Goal: Entertainment & Leisure: Consume media (video, audio)

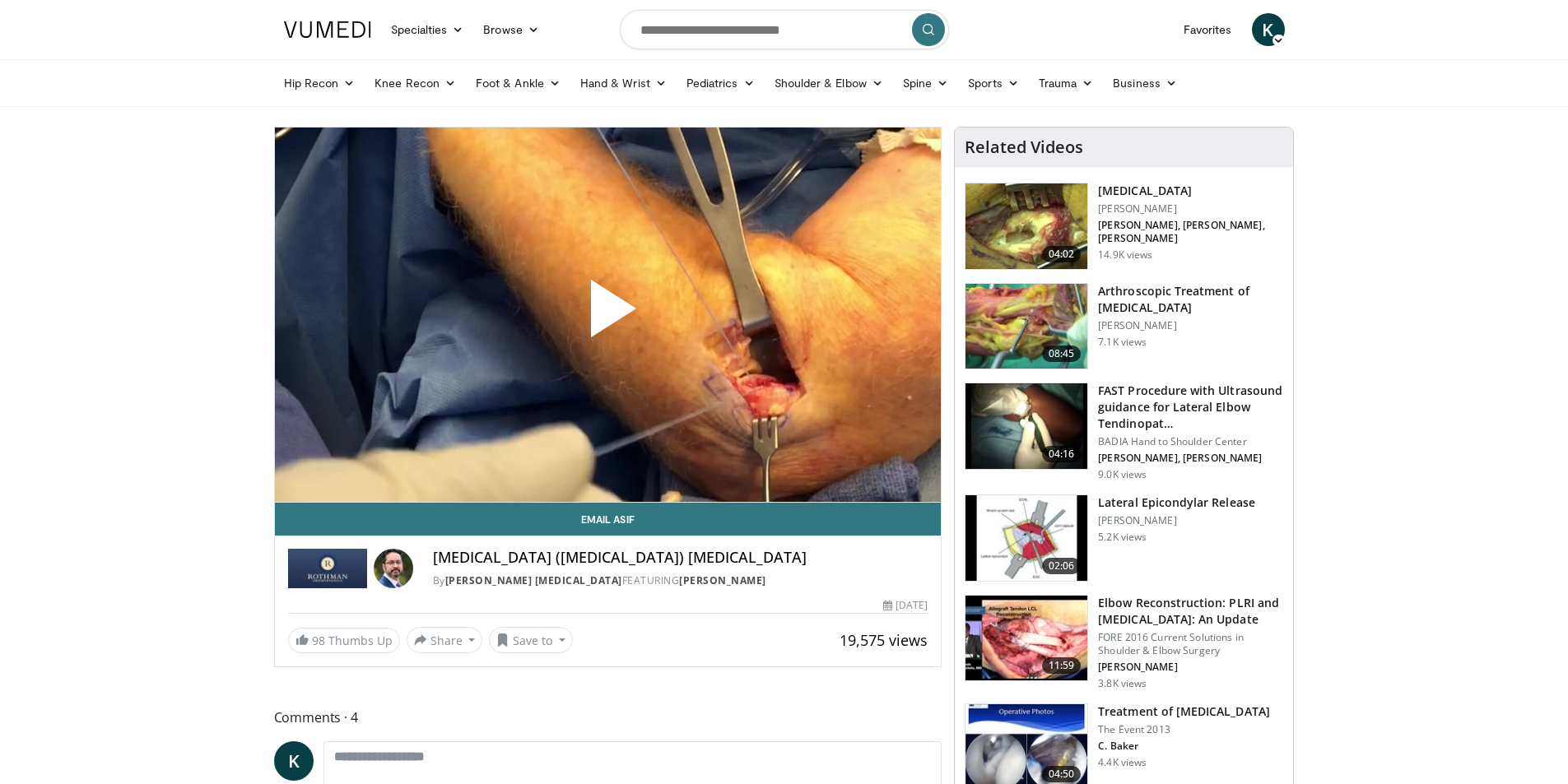
click at [607, 315] on span "Video Player" at bounding box center [607, 315] width 0 height 0
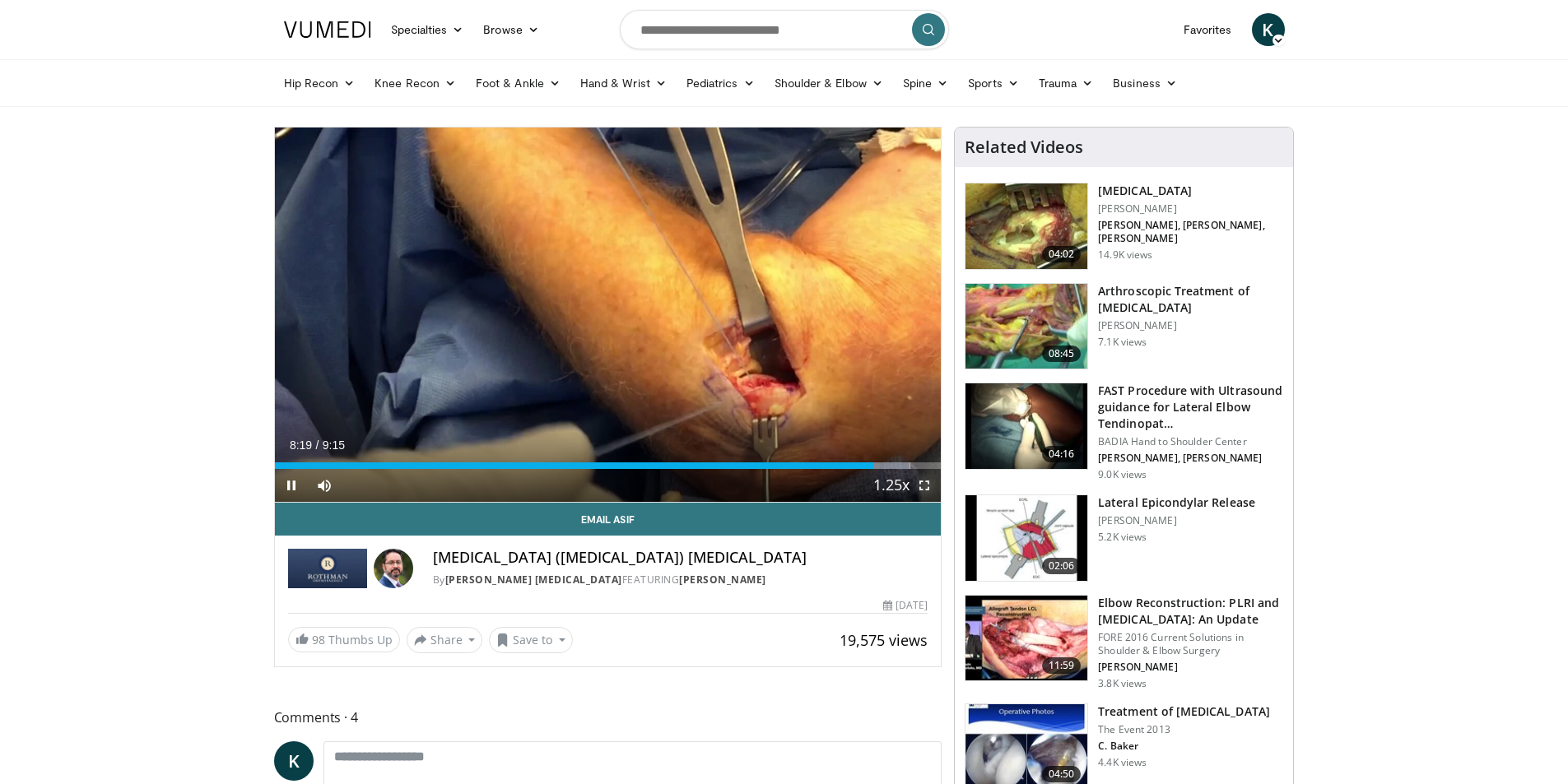
click at [926, 489] on span "Video Player" at bounding box center [924, 485] width 33 height 33
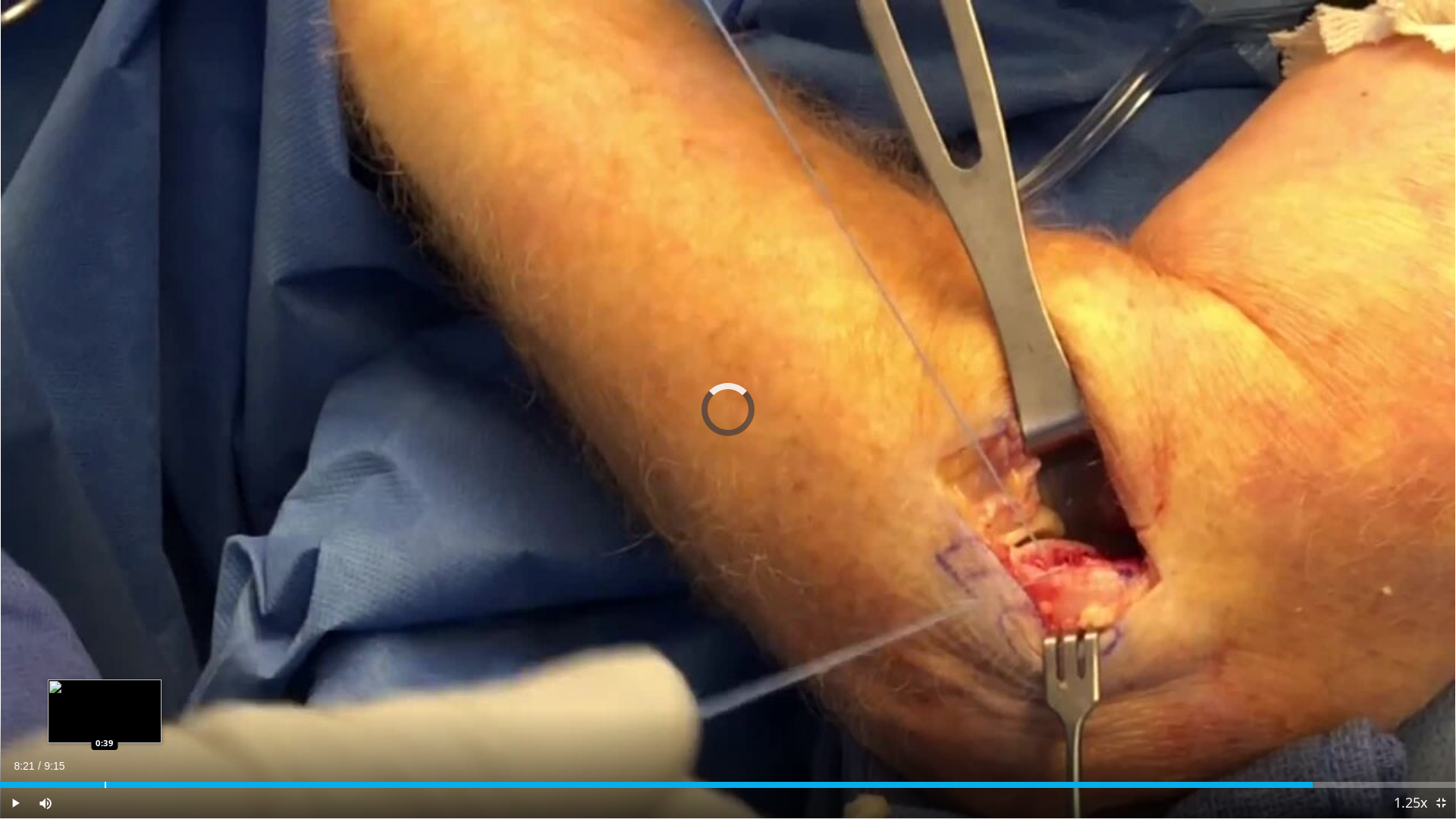
click at [105, 722] on div "Progress Bar" at bounding box center [106, 785] width 2 height 6
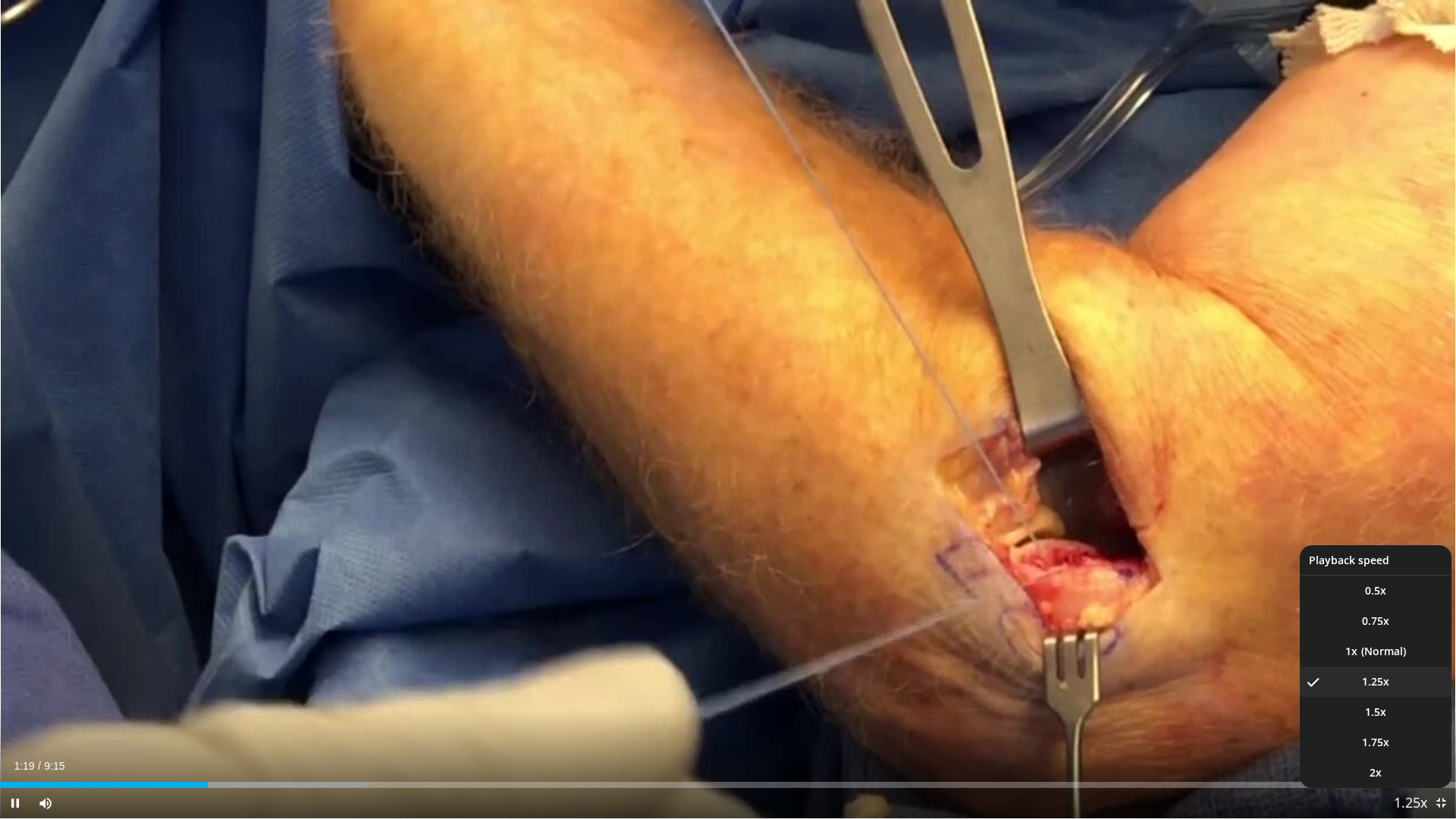
click at [1405, 722] on span "Video Player" at bounding box center [1410, 803] width 21 height 30
click at [1385, 654] on li "1x" at bounding box center [1375, 651] width 152 height 30
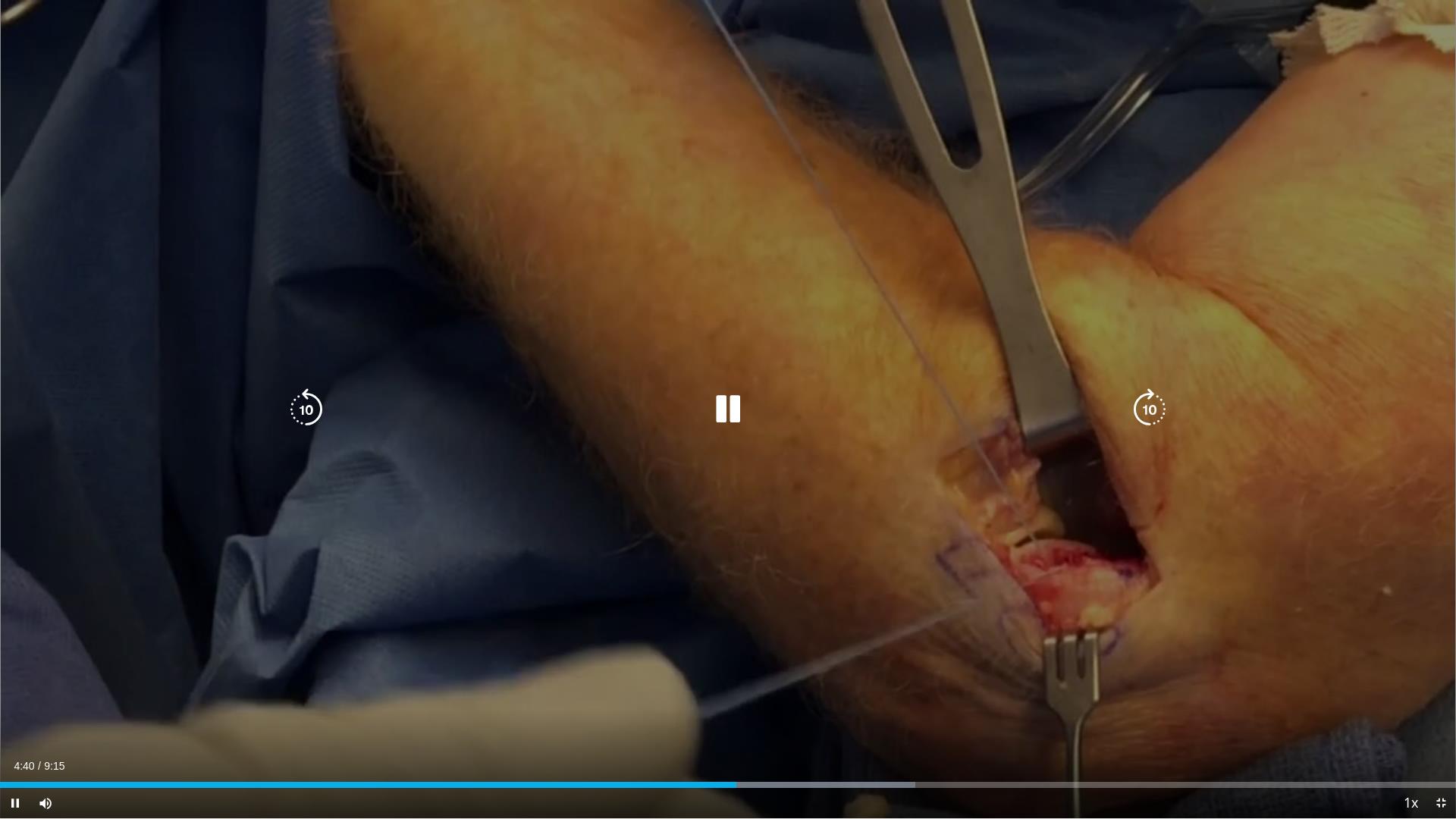
click at [1146, 407] on icon "Video Player" at bounding box center [1150, 410] width 42 height 42
click at [1169, 397] on icon "Video Player" at bounding box center [1150, 410] width 42 height 42
click at [311, 406] on icon "Video Player" at bounding box center [306, 410] width 42 height 42
click at [299, 405] on icon "Video Player" at bounding box center [306, 410] width 42 height 42
click at [1154, 420] on icon "Video Player" at bounding box center [1150, 410] width 42 height 42
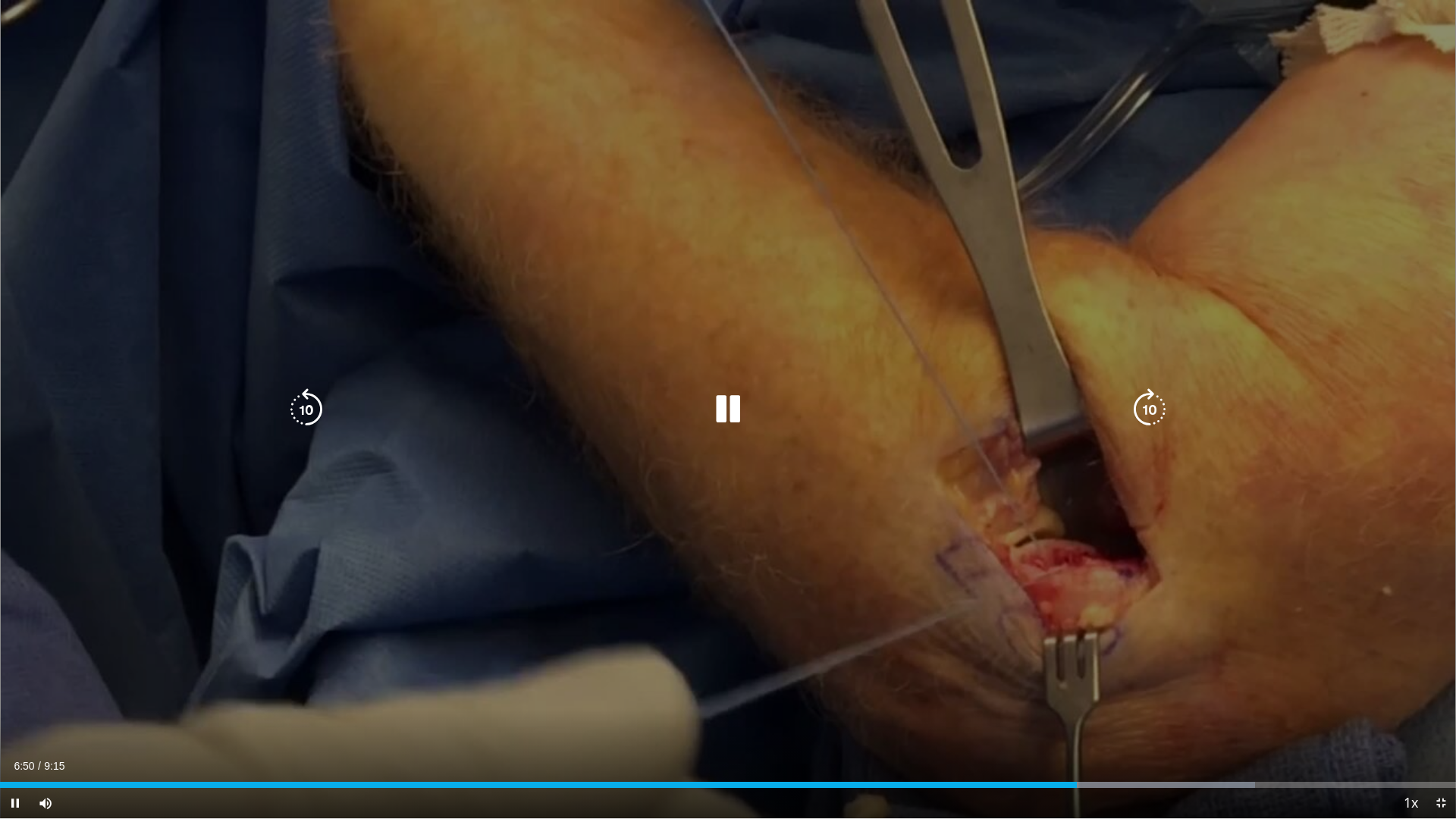
click at [1148, 419] on icon "Video Player" at bounding box center [1150, 410] width 42 height 42
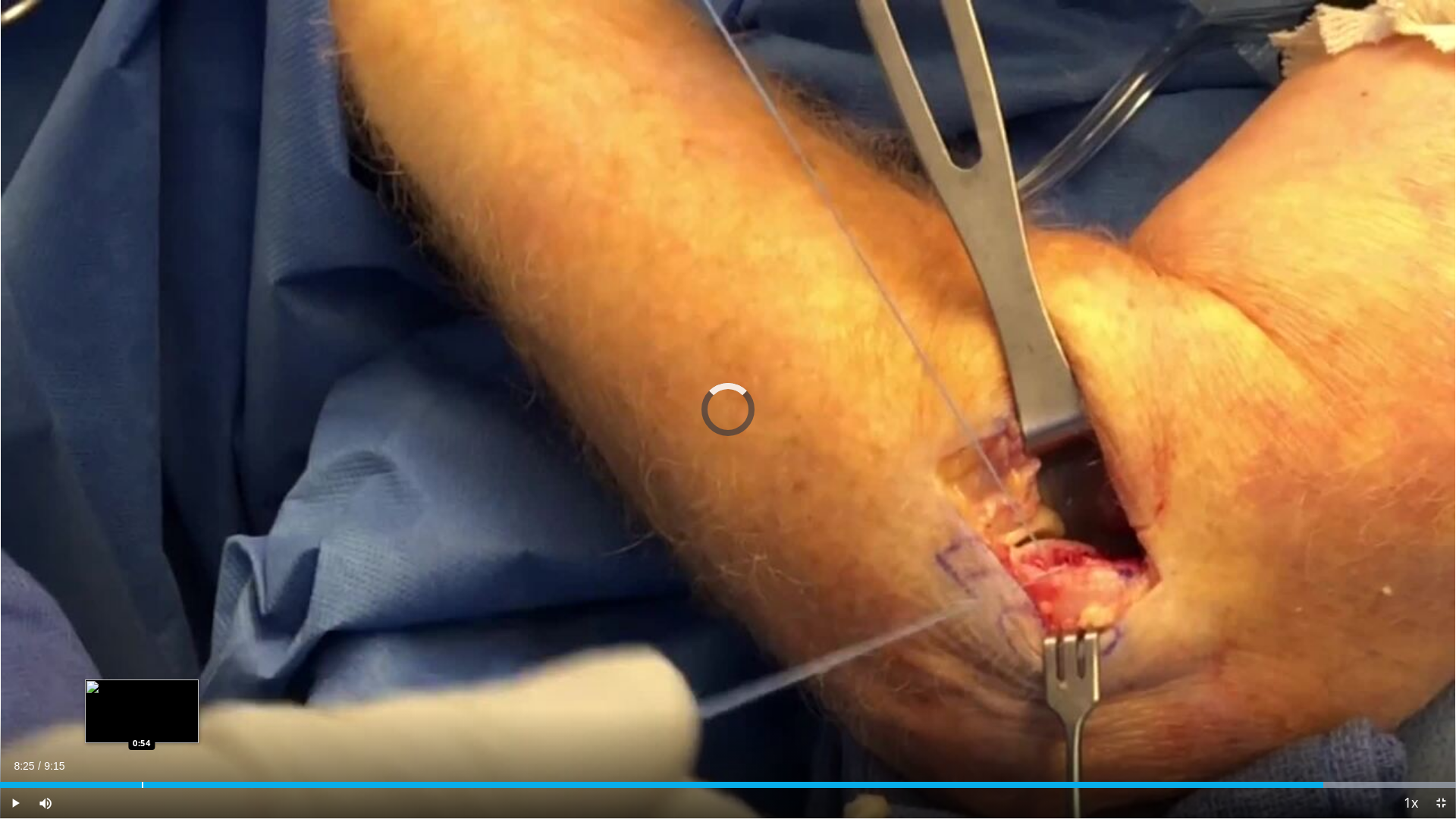
click at [141, 722] on div "8:25" at bounding box center [662, 785] width 1324 height 6
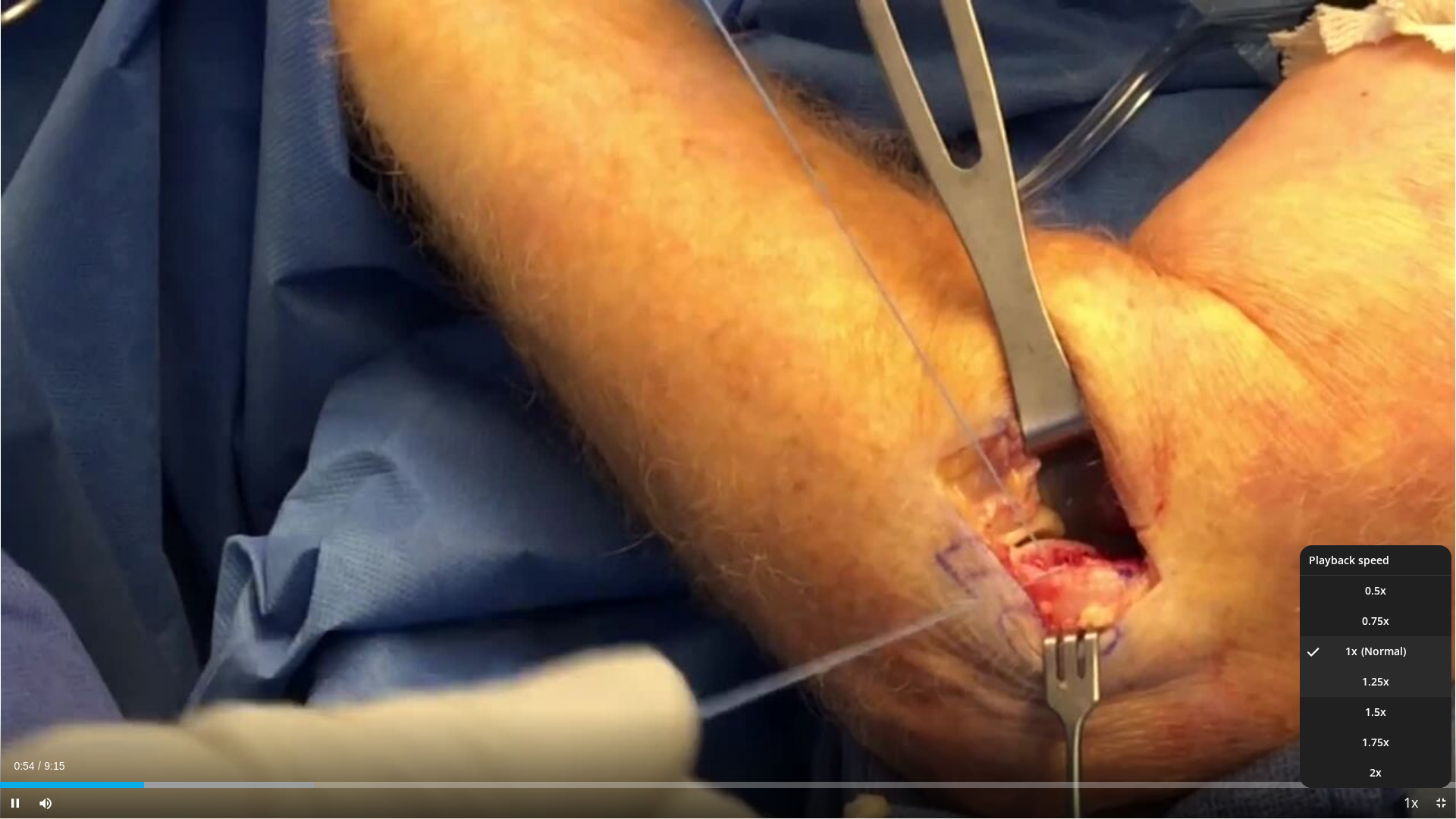
click at [1395, 690] on li "1.25x" at bounding box center [1375, 681] width 152 height 30
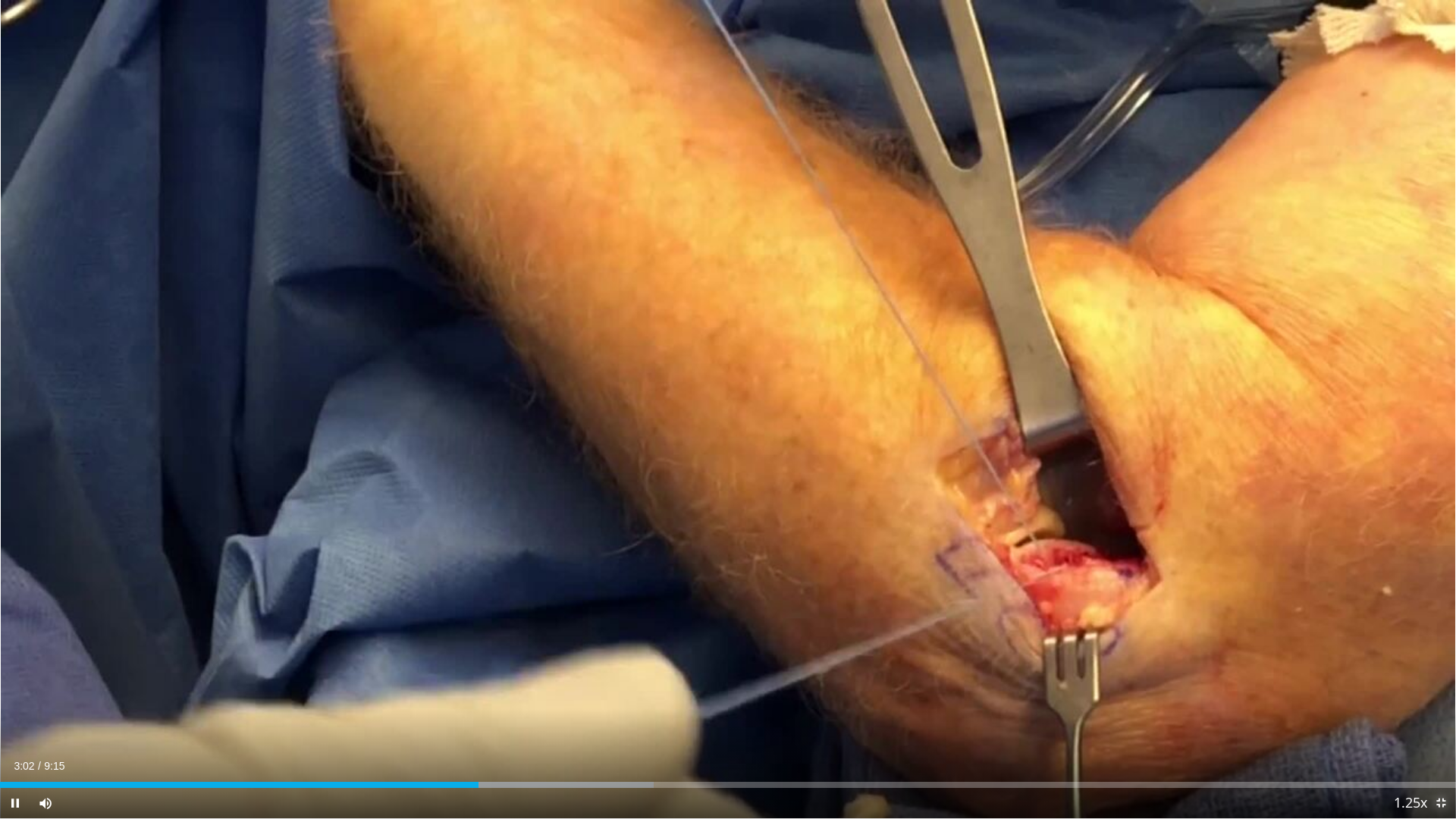
click at [1440, 722] on span "Video Player" at bounding box center [1440, 802] width 30 height 30
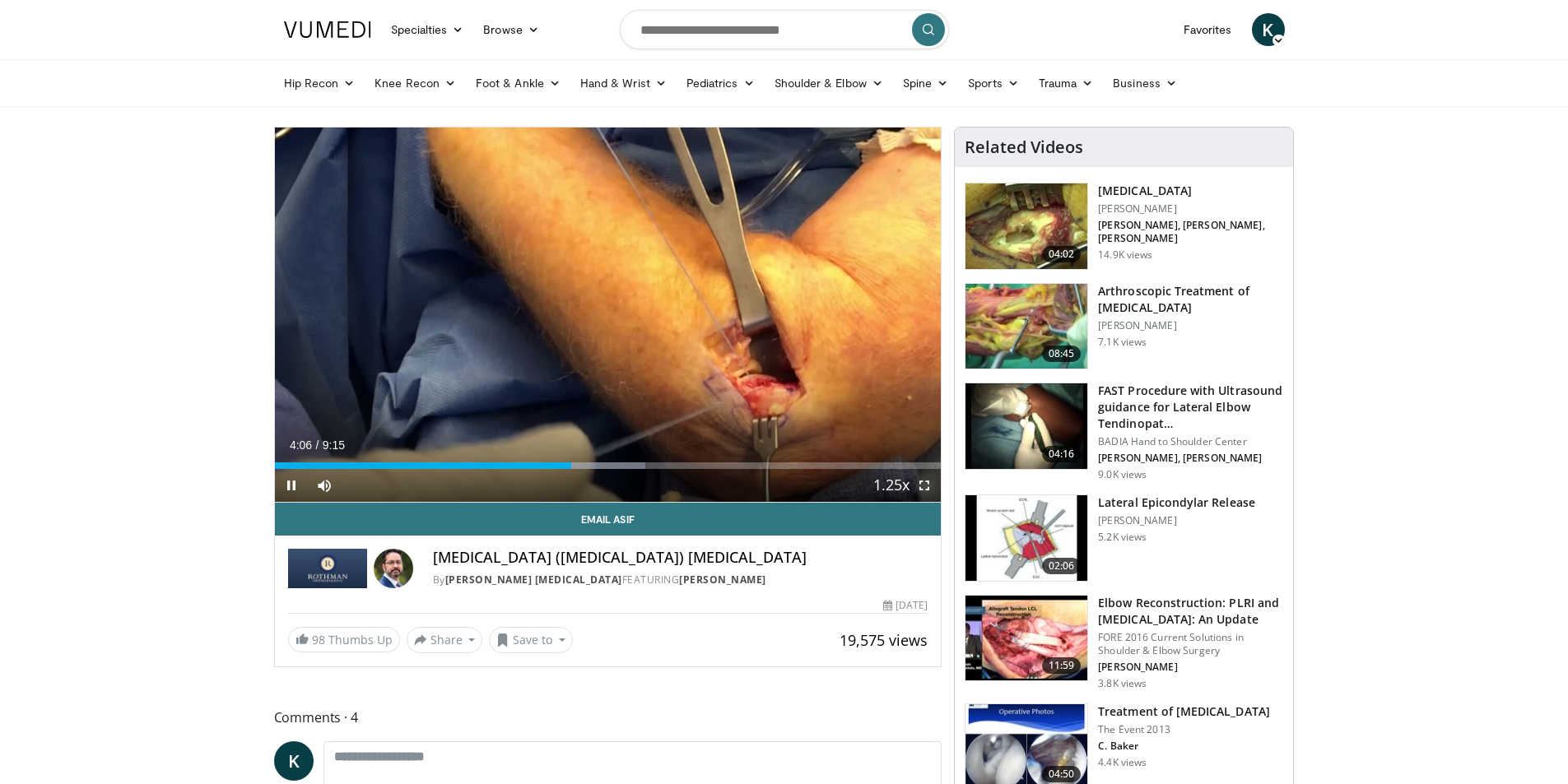
click at [924, 486] on span "Video Player" at bounding box center [924, 485] width 33 height 33
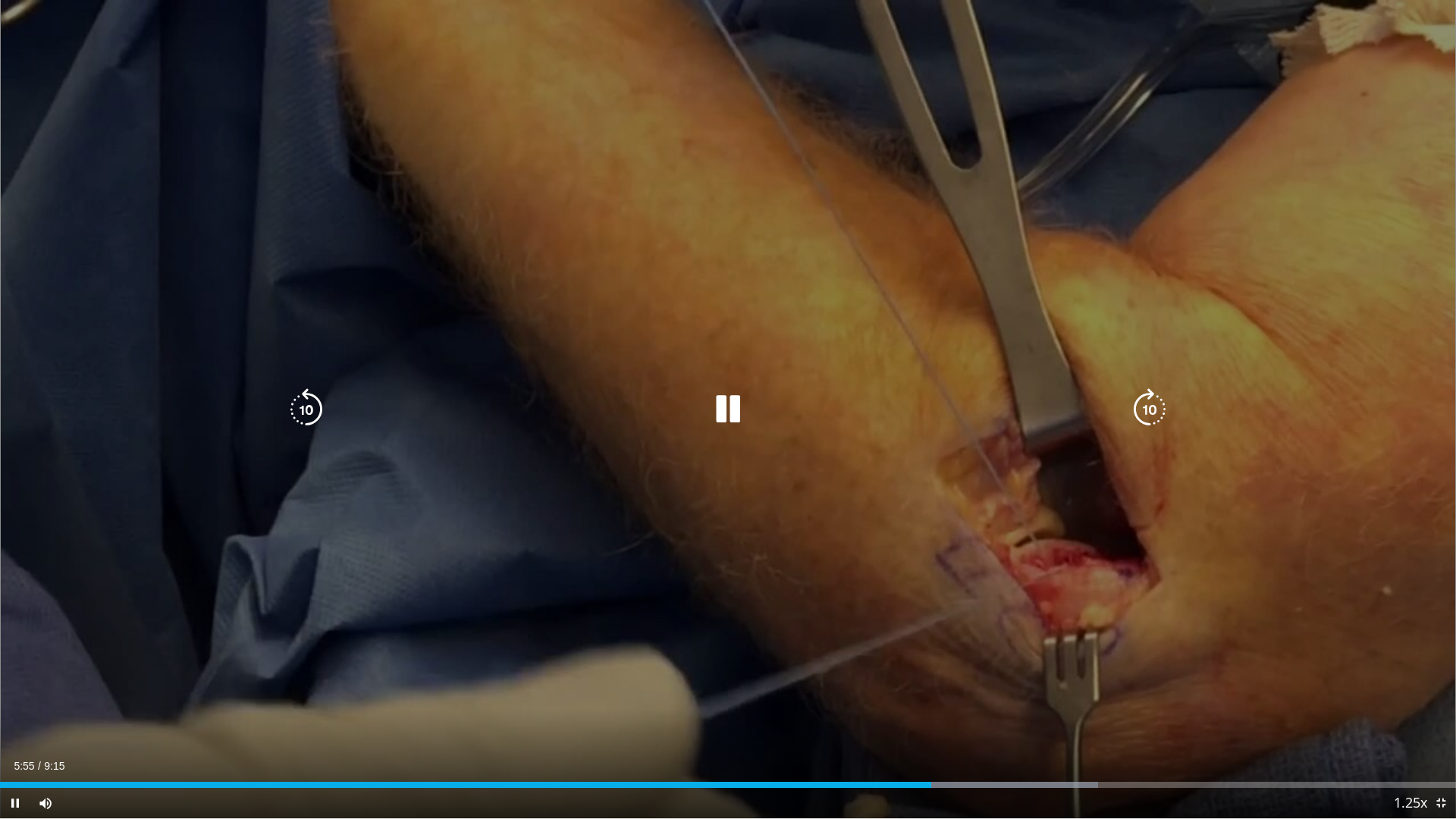
click at [727, 399] on icon "Video Player" at bounding box center [728, 410] width 42 height 42
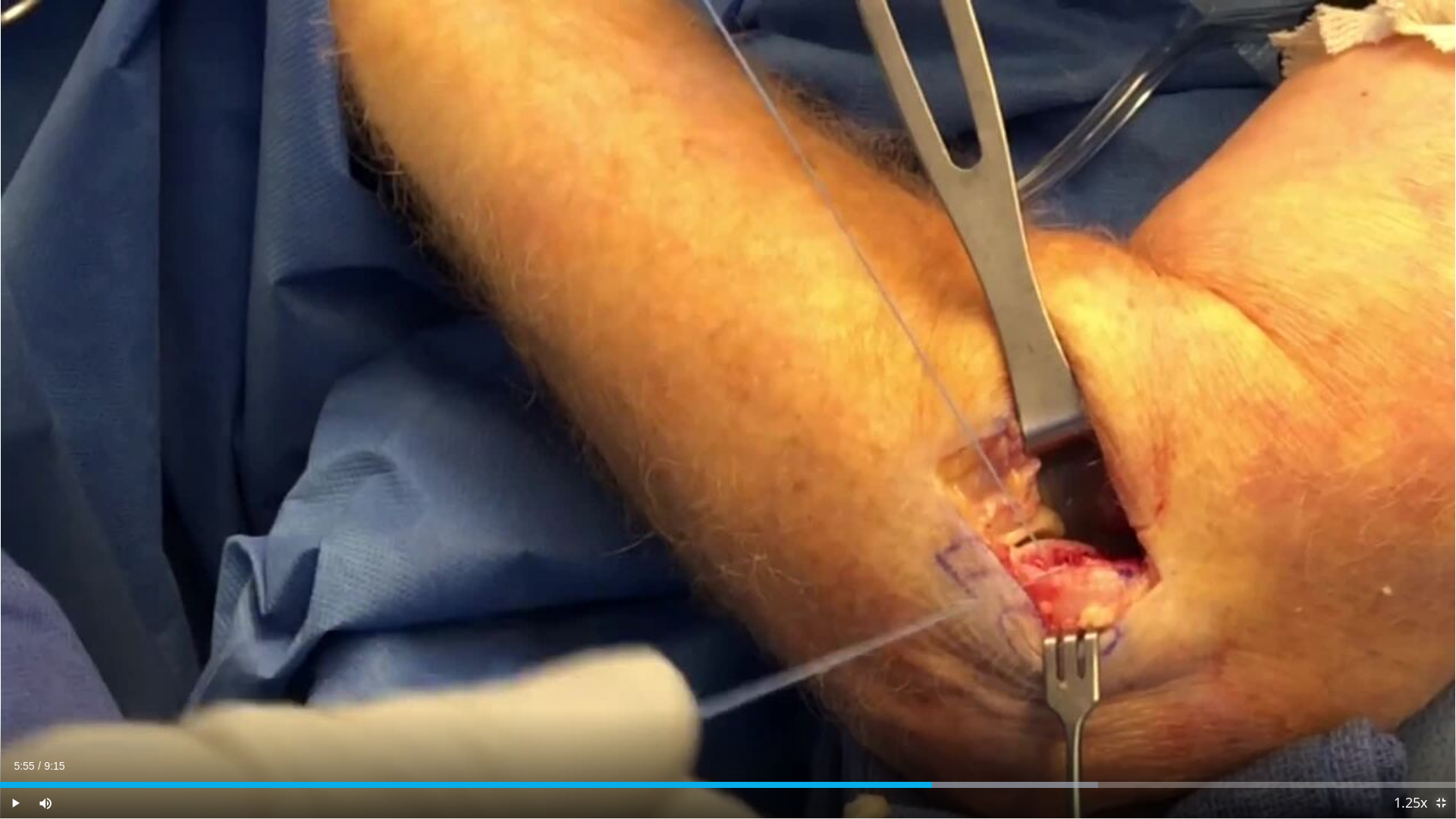
click at [1443, 722] on span "Video Player" at bounding box center [1440, 802] width 30 height 30
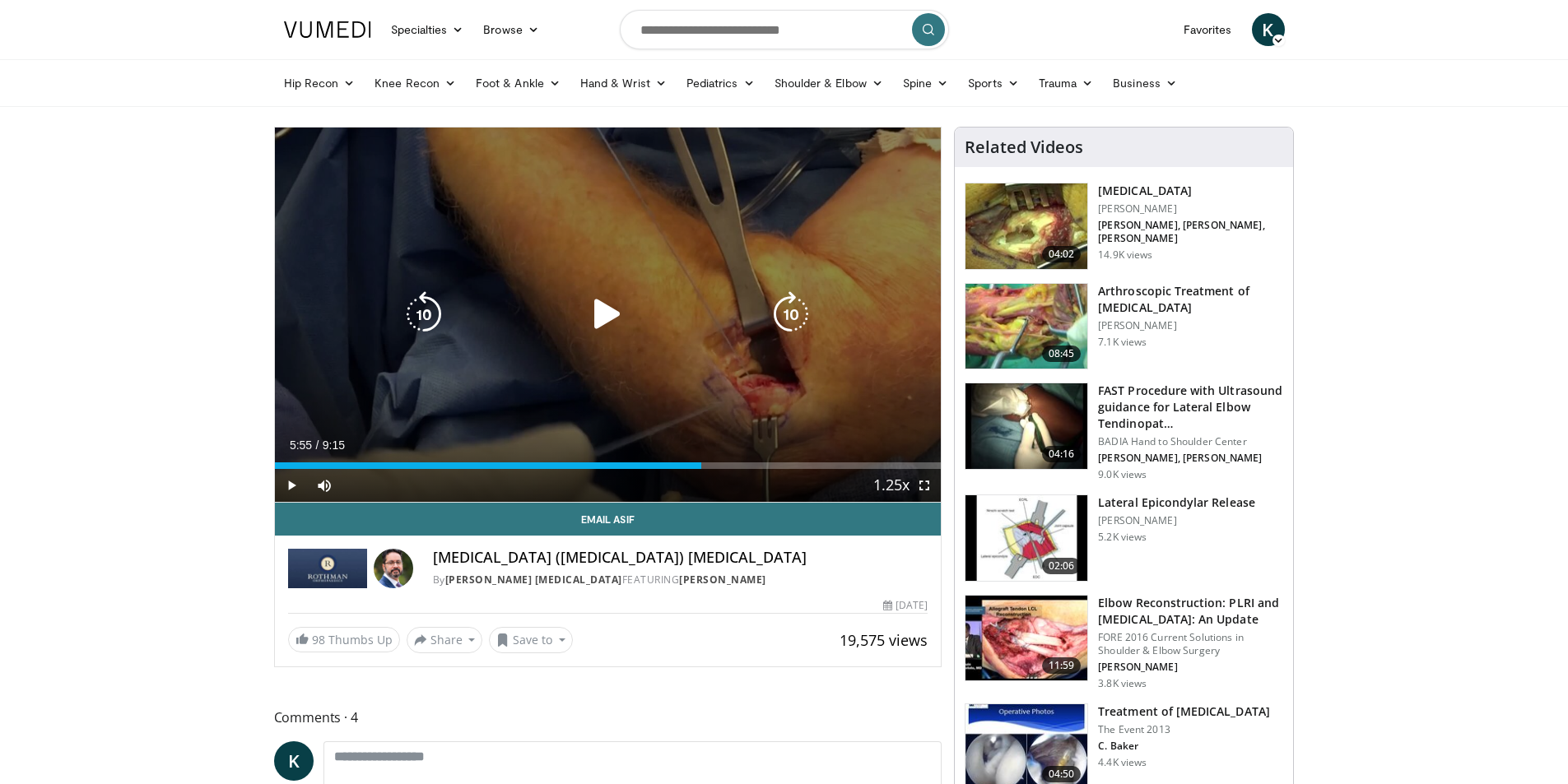
click at [604, 345] on div "10 seconds Tap to unmute" at bounding box center [608, 314] width 666 height 374
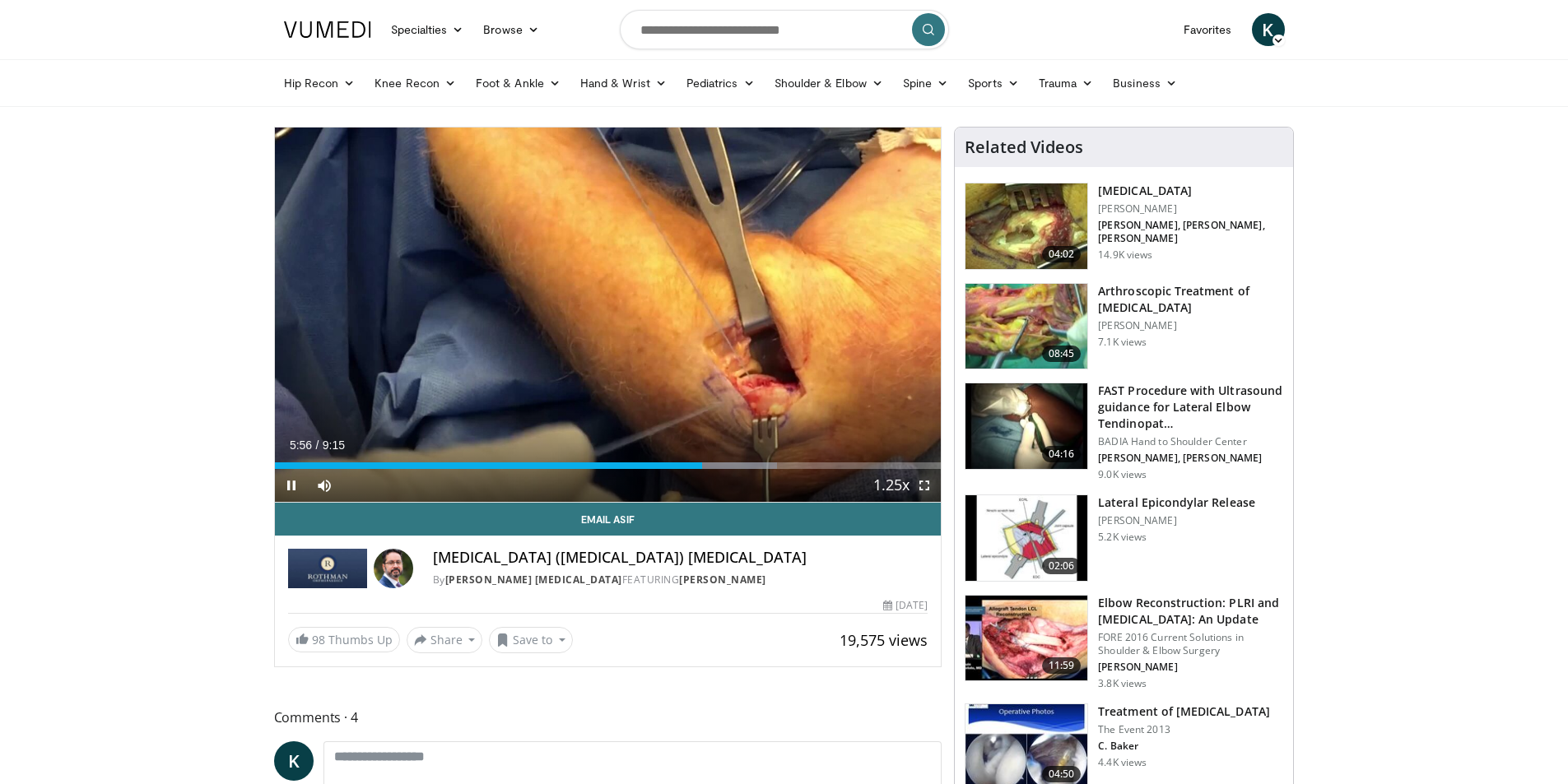
click at [922, 484] on span "Video Player" at bounding box center [924, 485] width 33 height 33
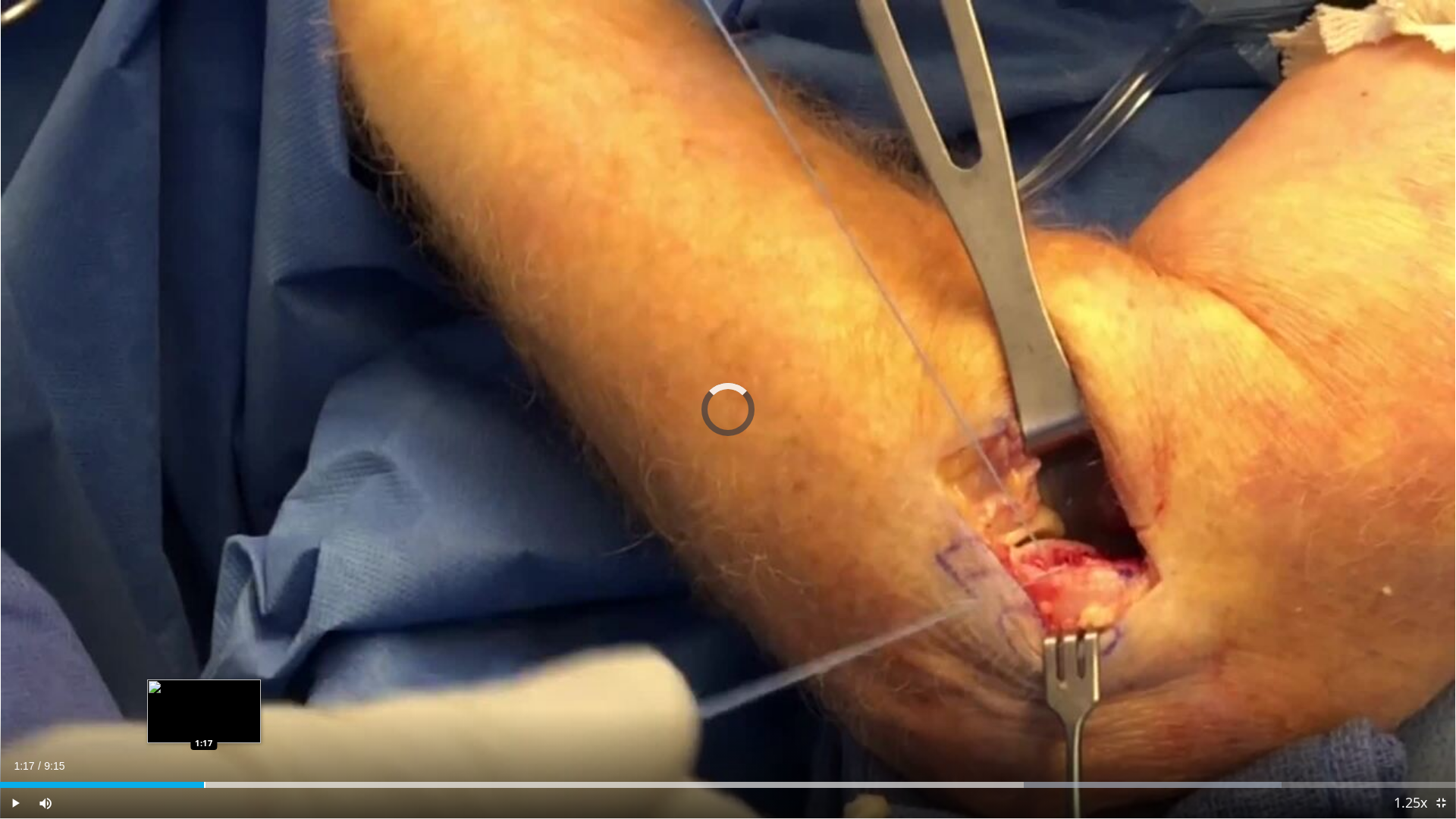
click at [204, 722] on div "Loaded : 88.00% 7:01 1:17" at bounding box center [728, 785] width 1456 height 6
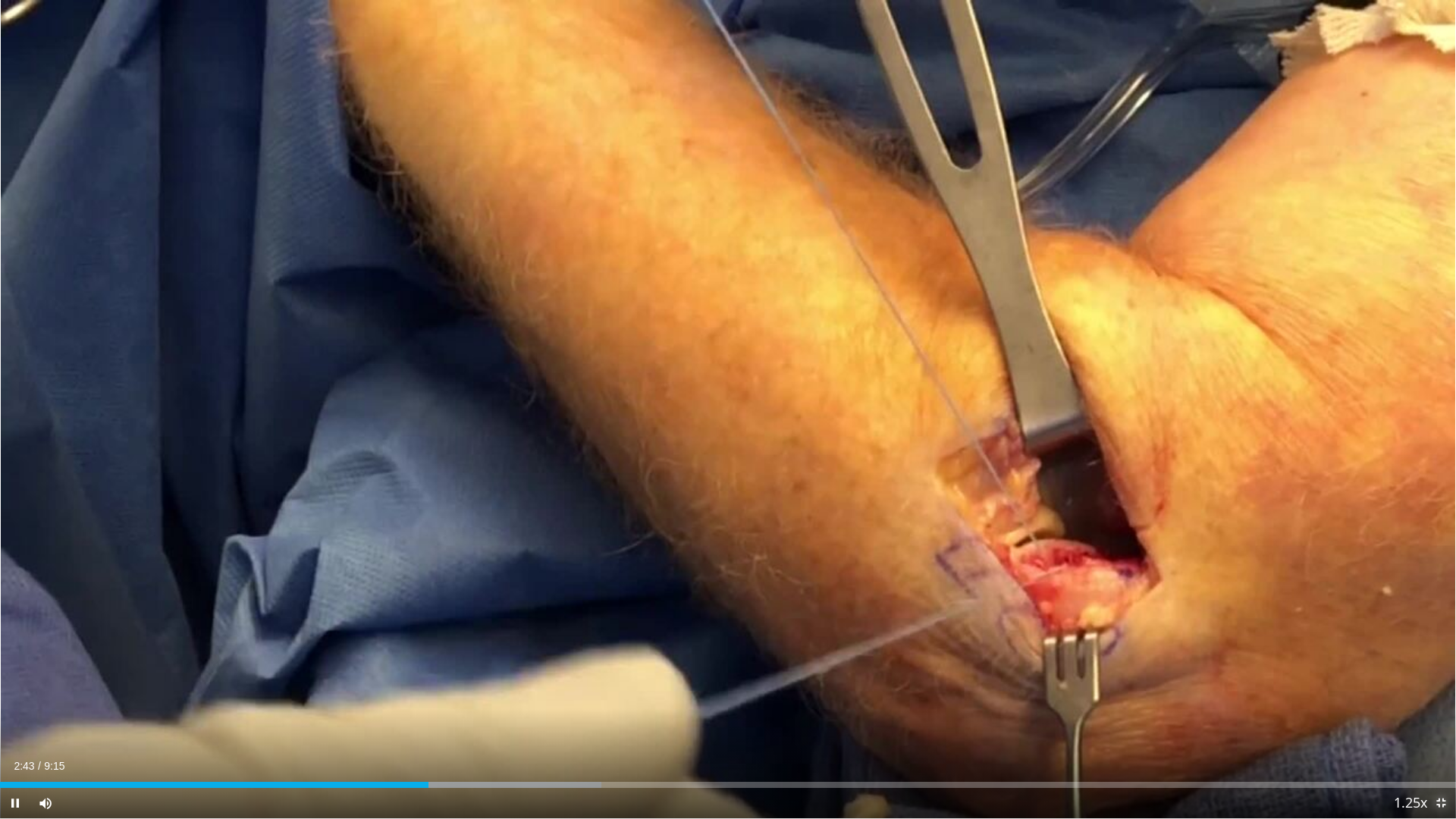
click at [1439, 722] on span "Video Player" at bounding box center [1440, 802] width 30 height 30
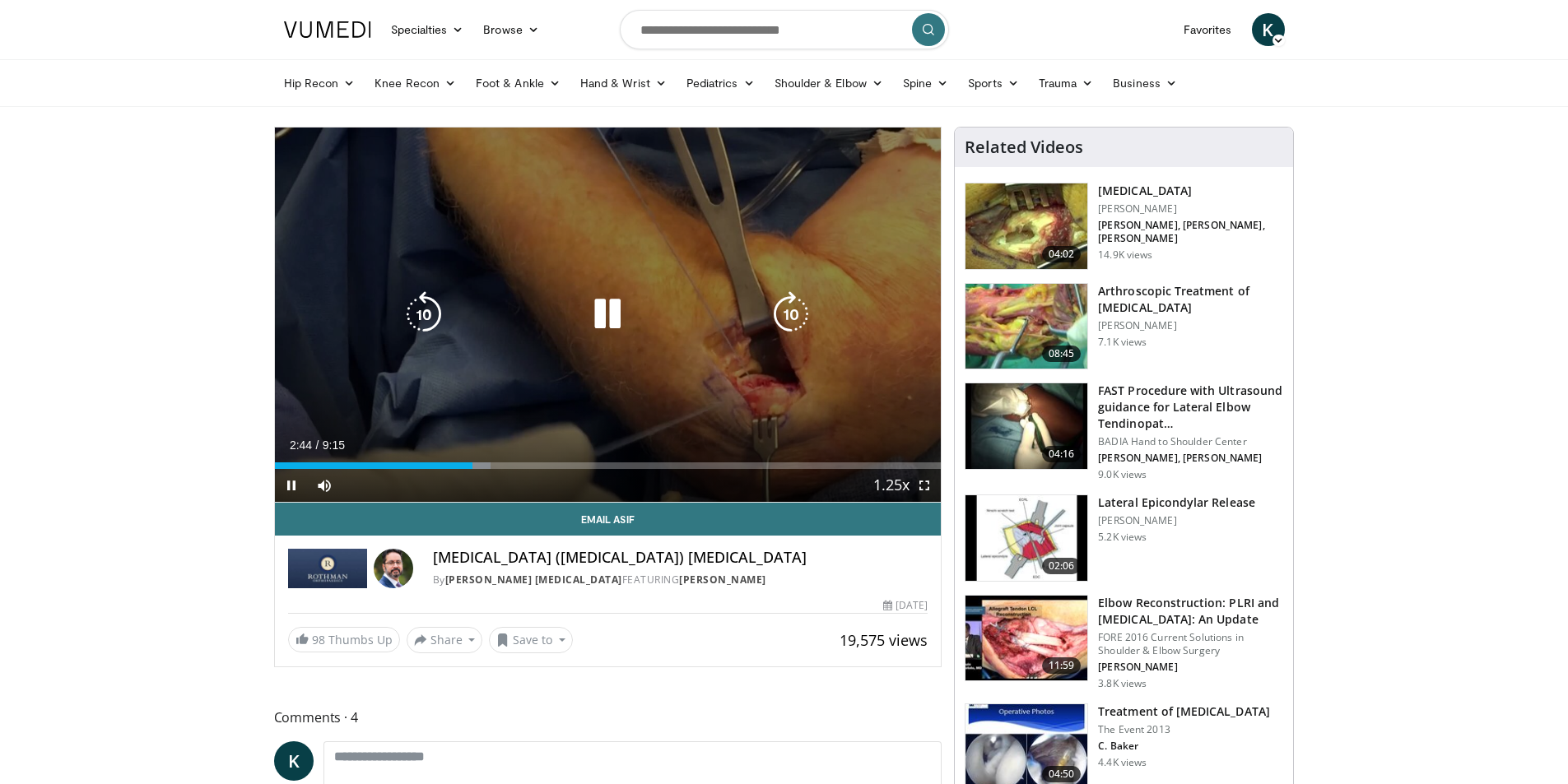
click at [617, 318] on icon "Video Player" at bounding box center [607, 314] width 46 height 46
click at [592, 330] on icon "Video Player" at bounding box center [607, 314] width 46 height 46
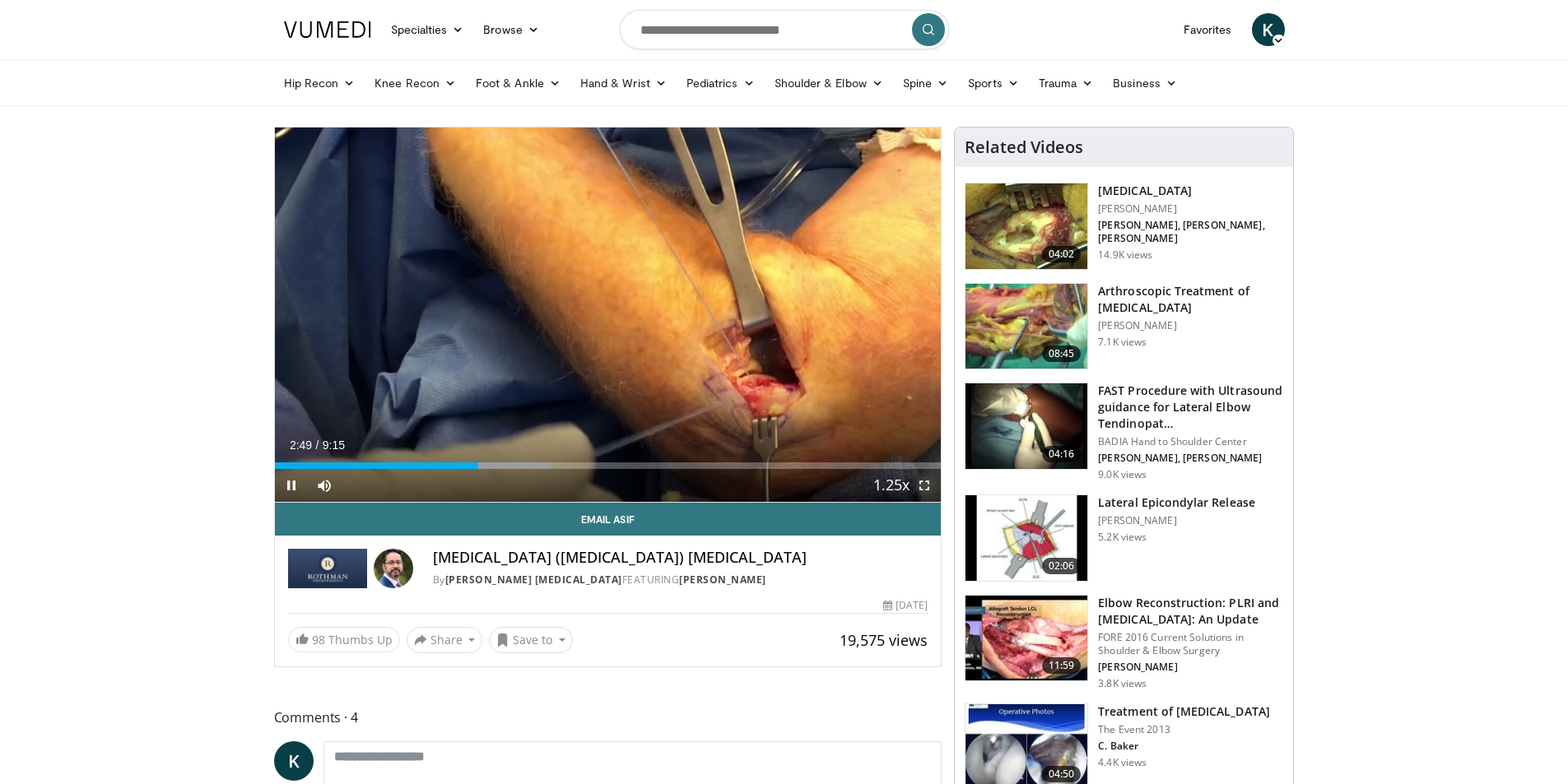
click at [927, 492] on span "Video Player" at bounding box center [924, 485] width 33 height 33
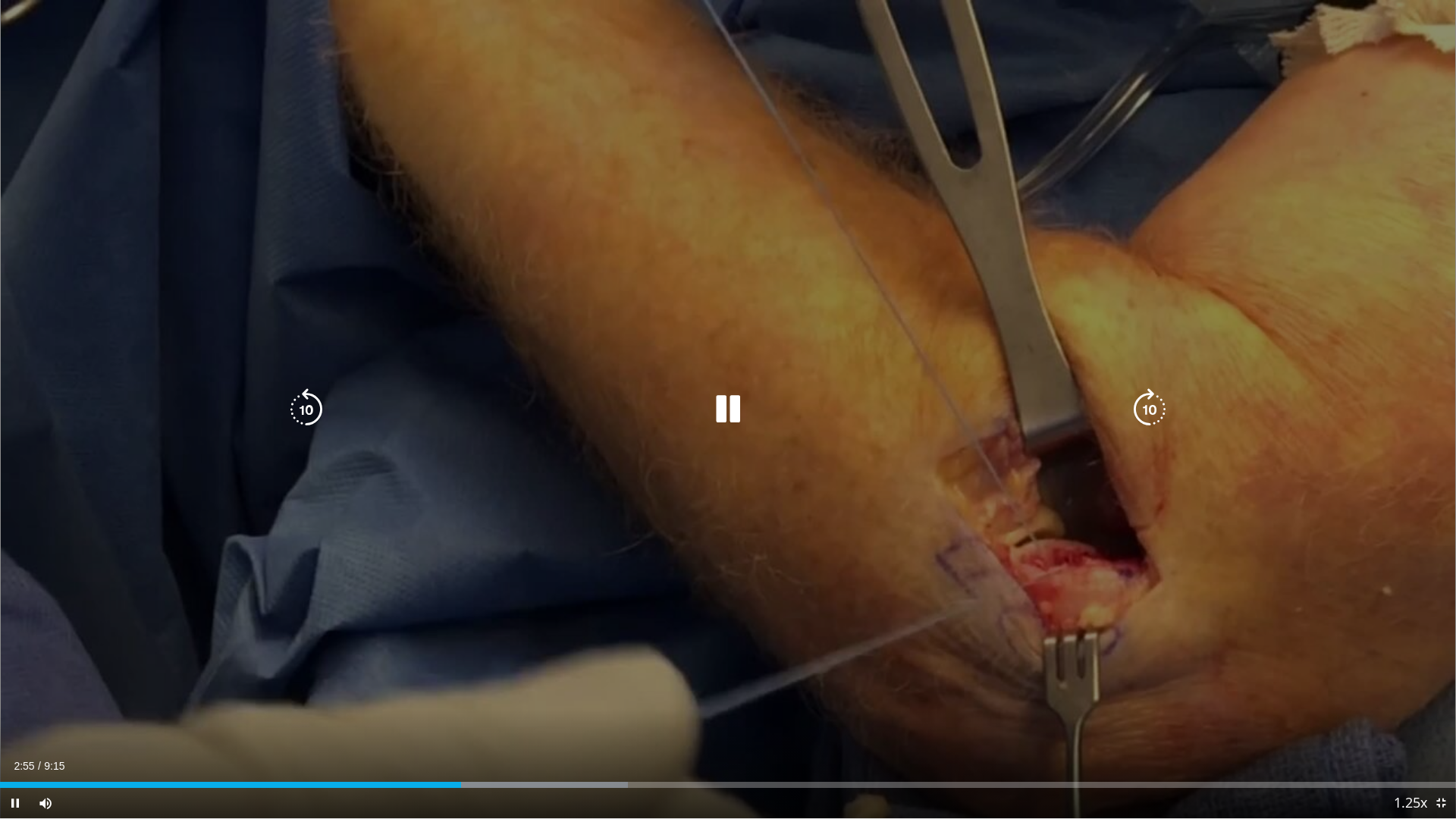
click at [734, 406] on icon "Video Player" at bounding box center [728, 410] width 42 height 42
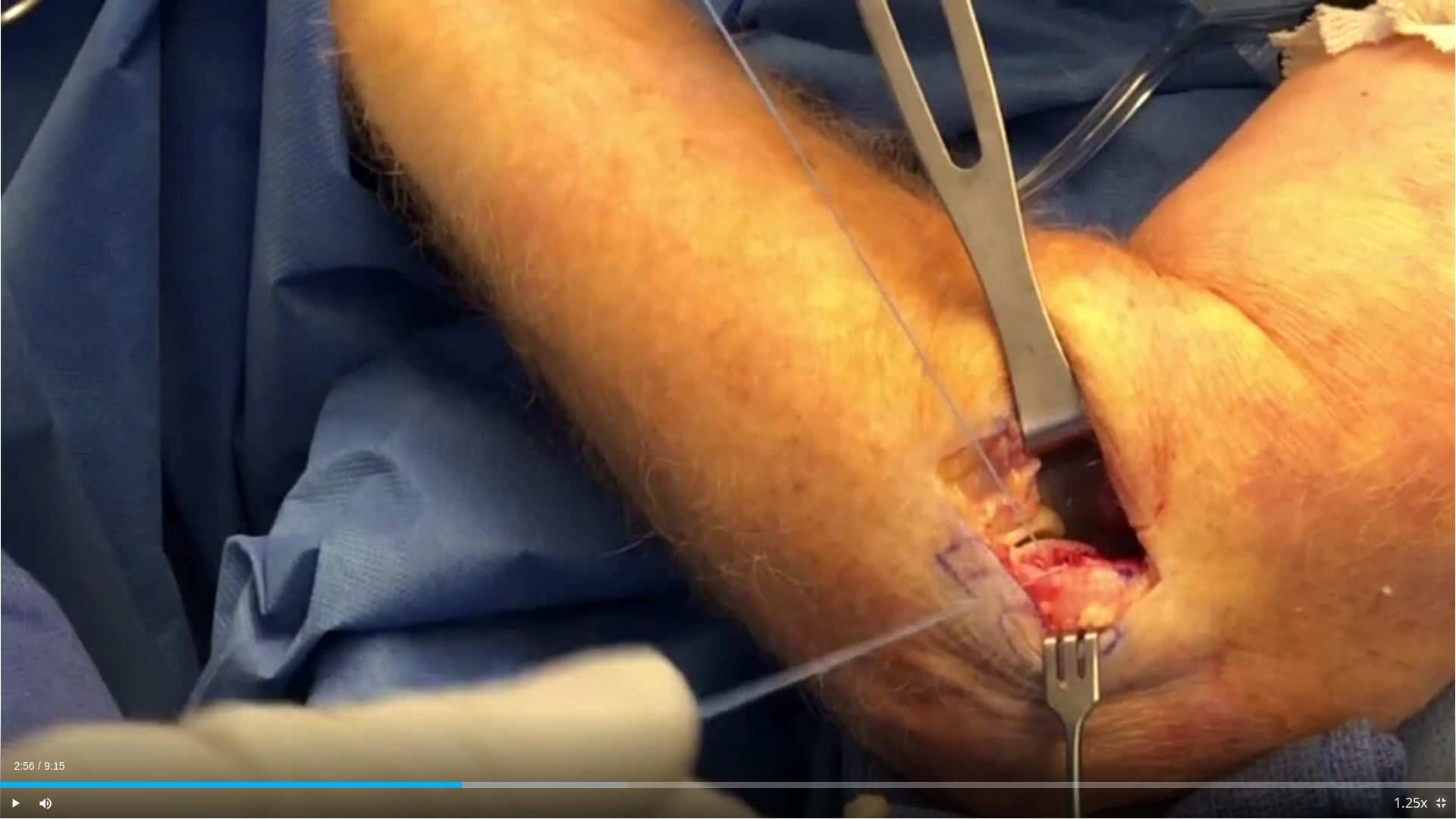
click at [1435, 722] on span "Video Player" at bounding box center [1440, 802] width 30 height 30
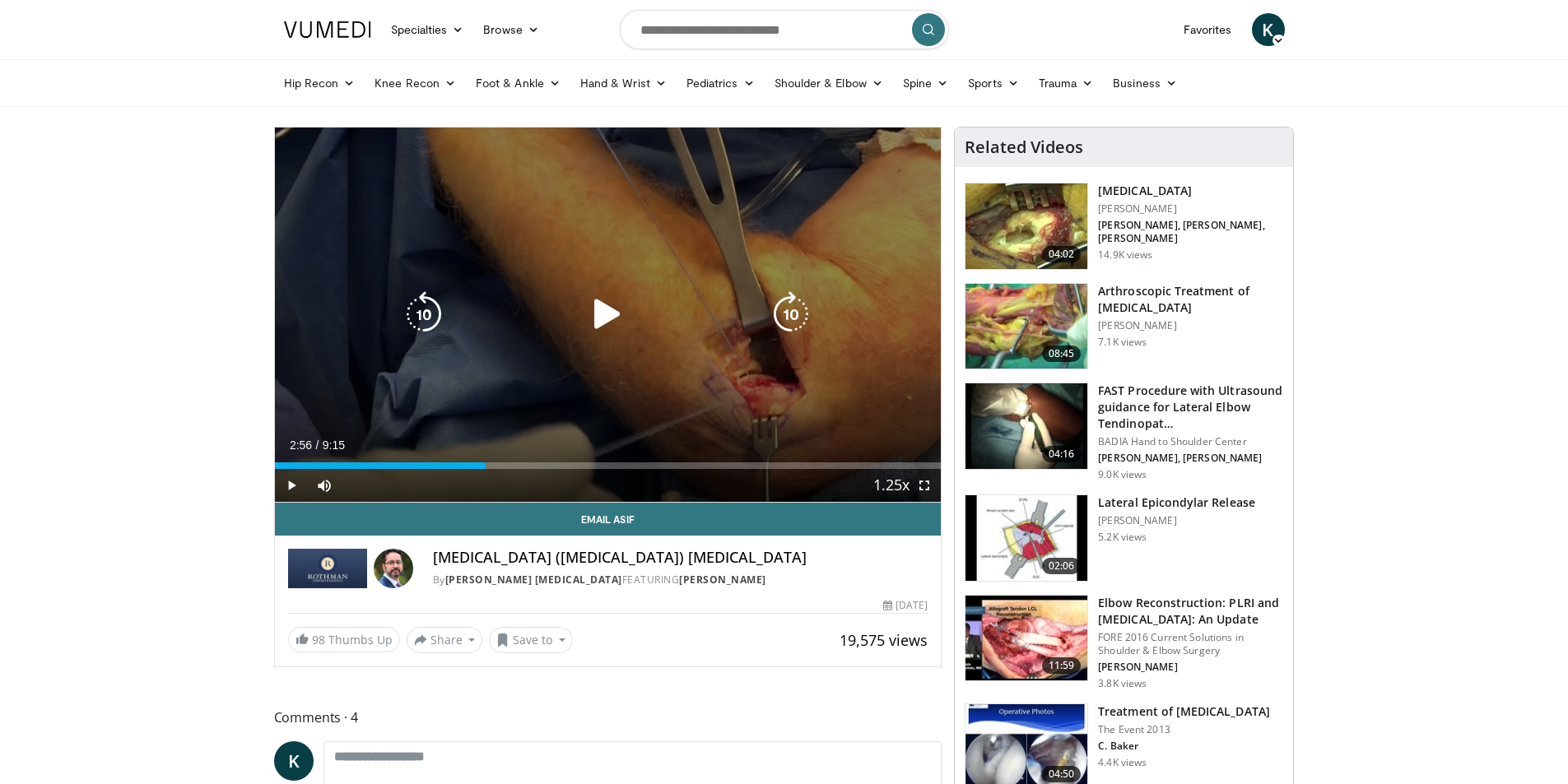
click at [601, 321] on icon "Video Player" at bounding box center [607, 314] width 46 height 46
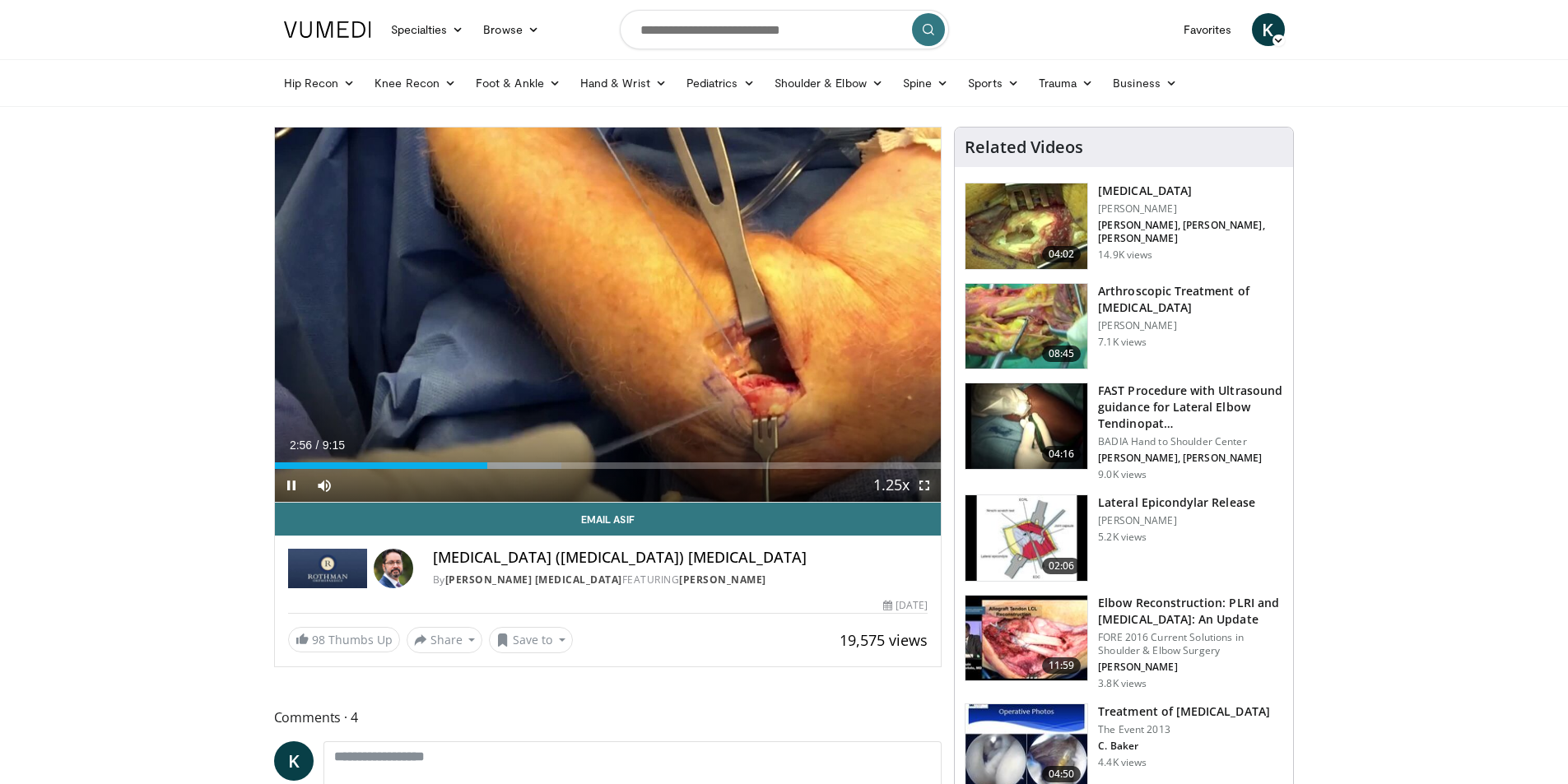
click at [924, 489] on span "Video Player" at bounding box center [924, 485] width 33 height 33
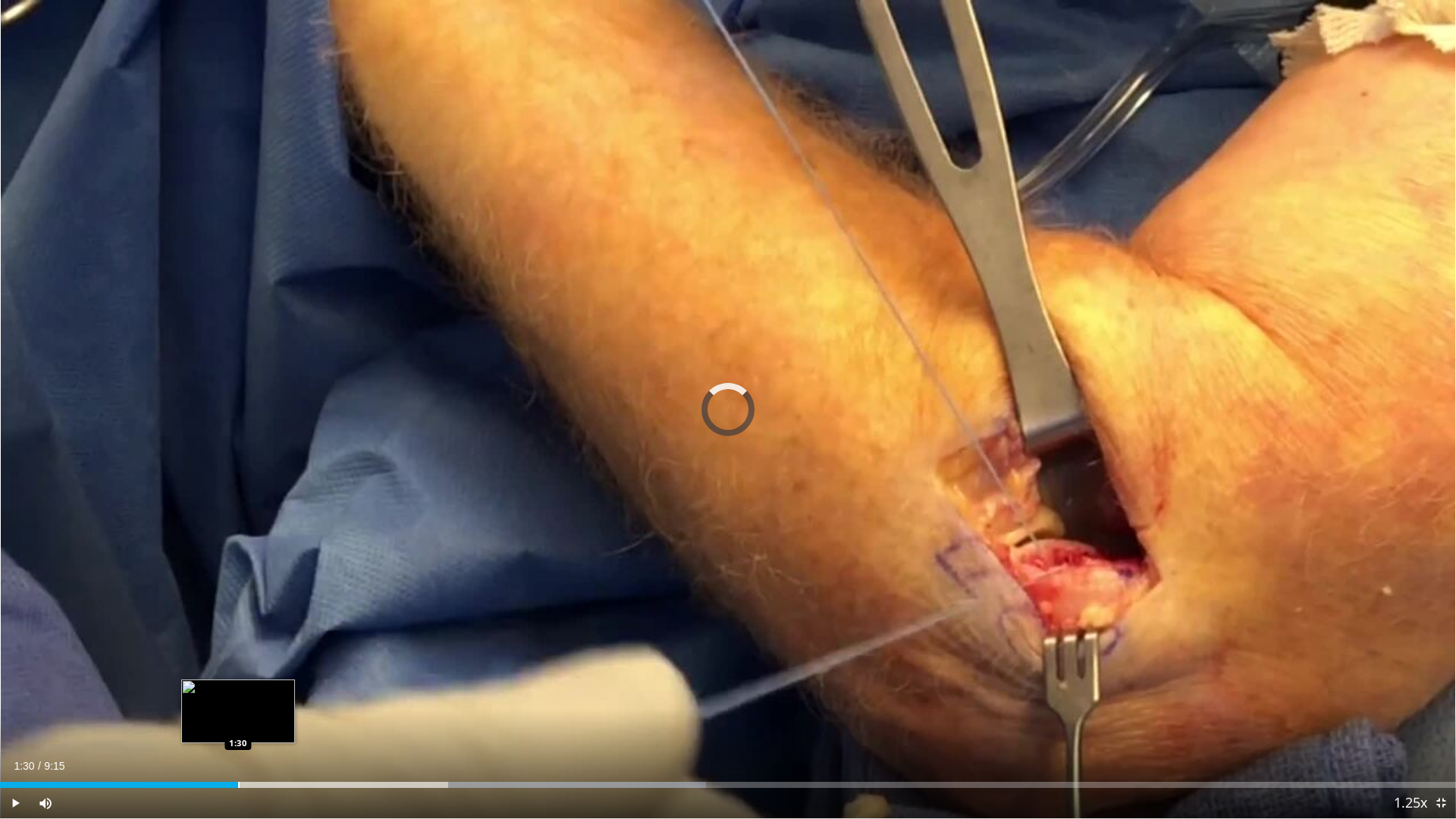
click at [238, 722] on div "Progress Bar" at bounding box center [239, 785] width 2 height 6
click at [256, 722] on div "Loaded : 23.34% 1:31 1:37" at bounding box center [728, 781] width 1456 height 15
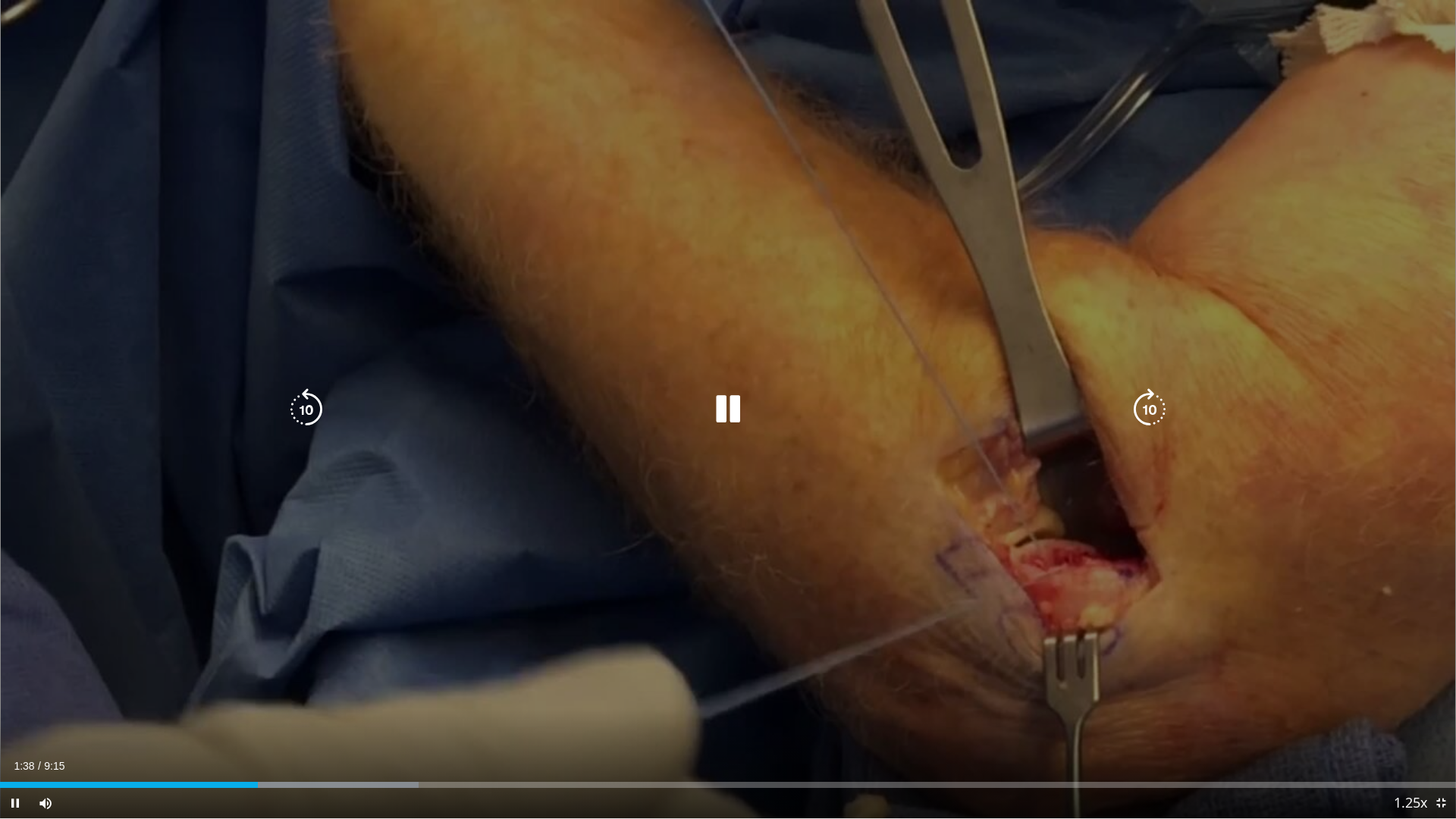
click at [202, 722] on video-js "**********" at bounding box center [728, 409] width 1456 height 819
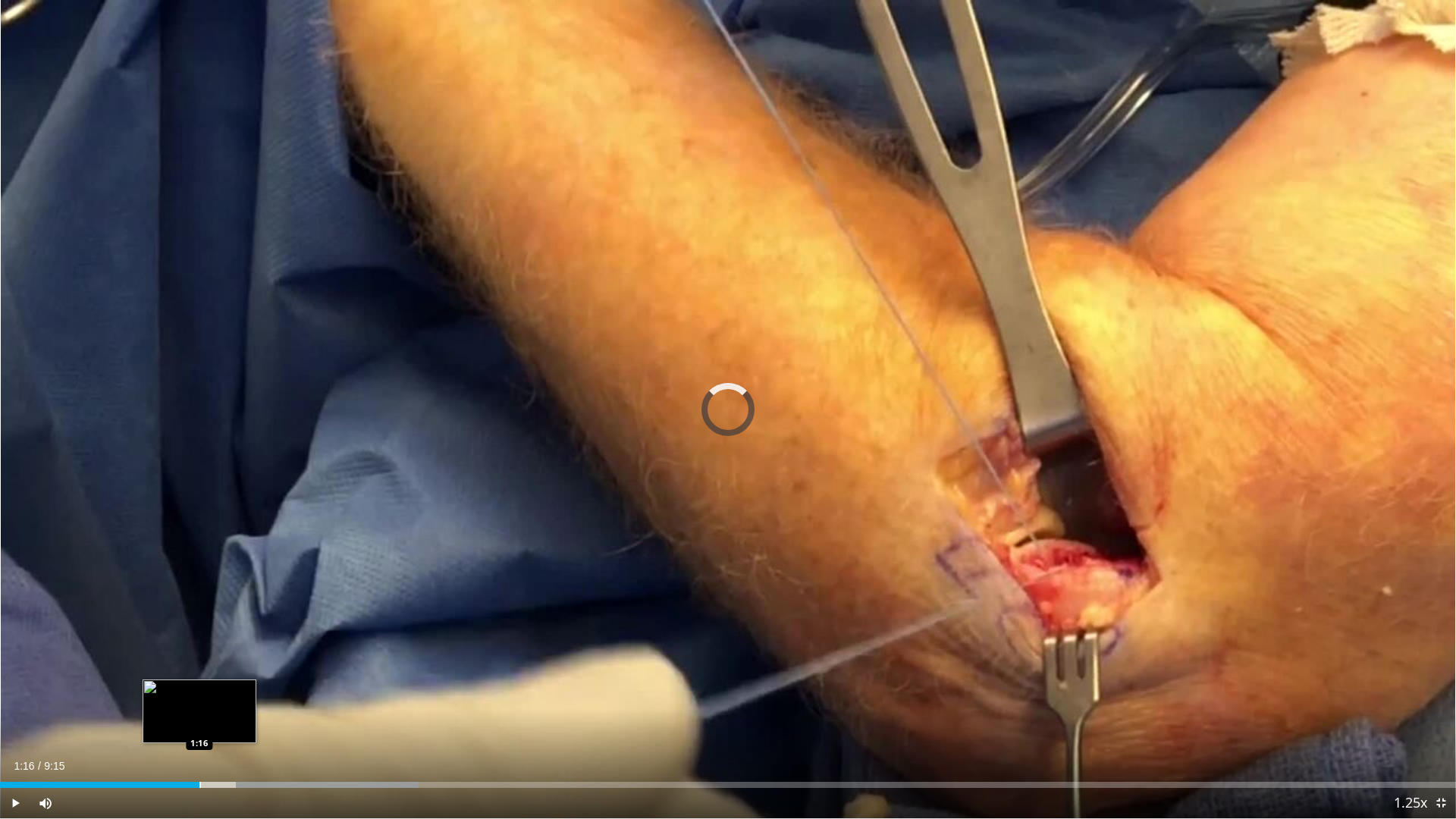
click at [199, 722] on div "Progress Bar" at bounding box center [200, 785] width 2 height 6
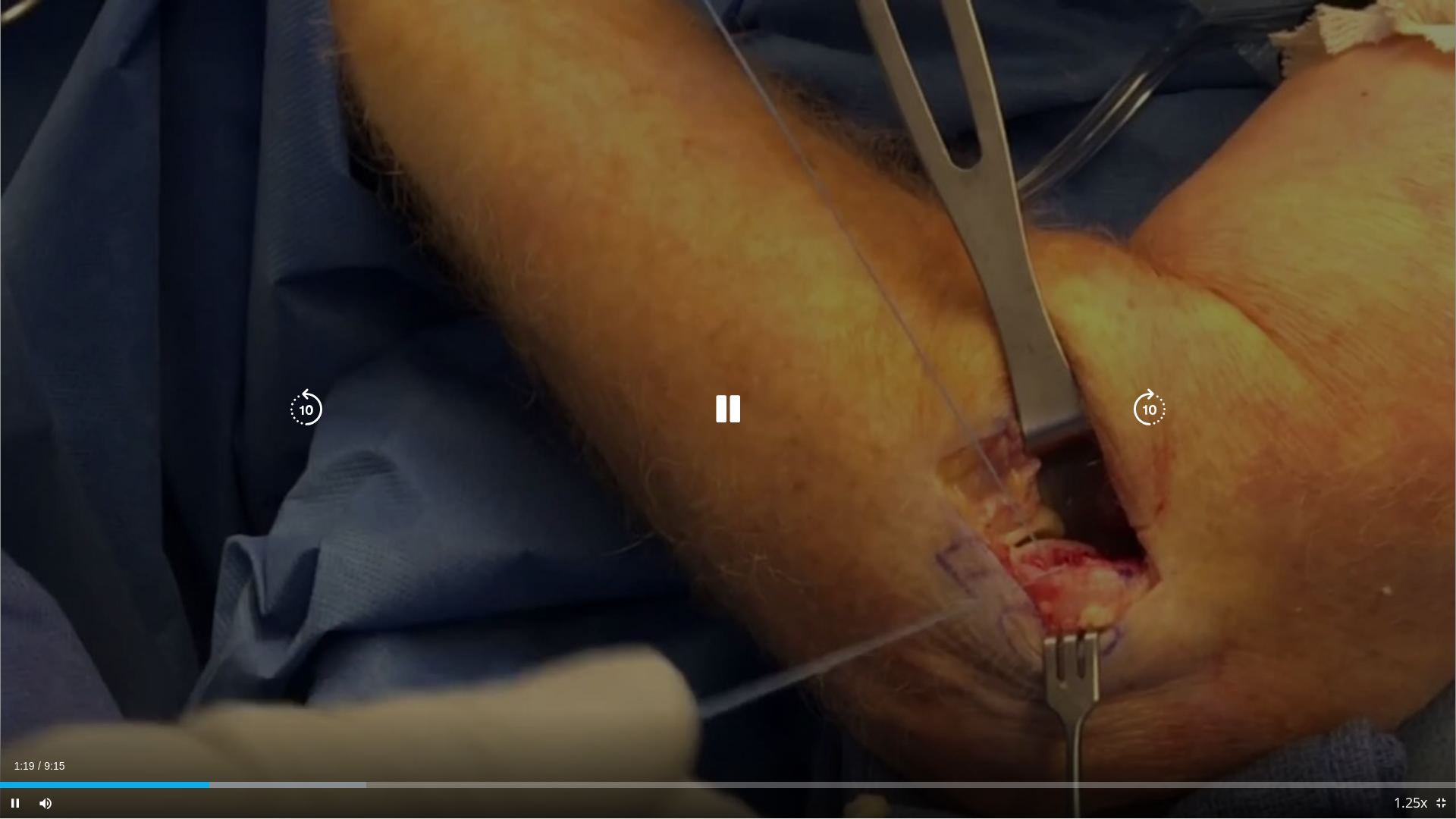
click at [726, 420] on icon "Video Player" at bounding box center [728, 410] width 42 height 42
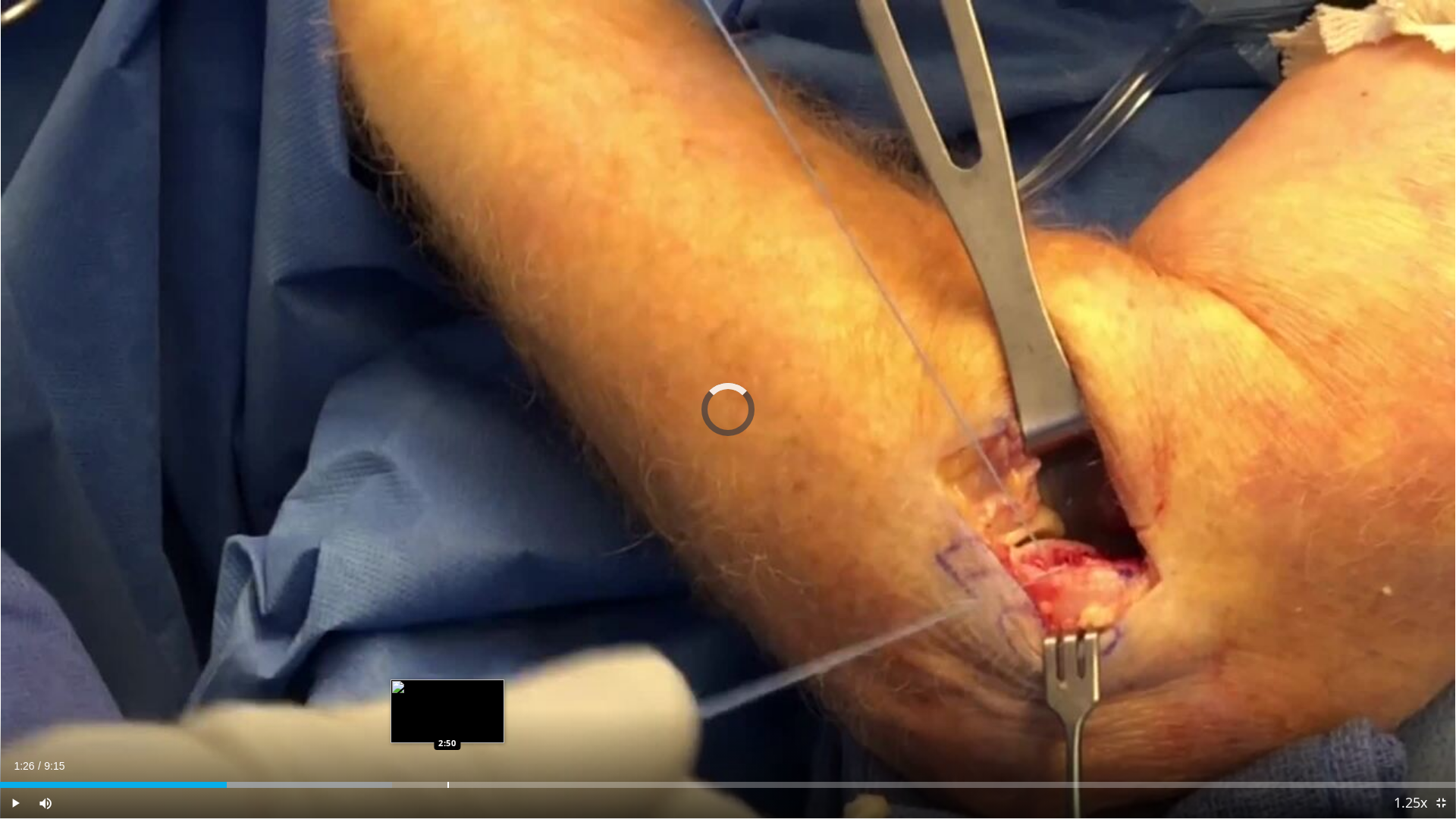
click at [447, 722] on div "Loaded : 26.93% 1:26 2:50" at bounding box center [728, 785] width 1456 height 6
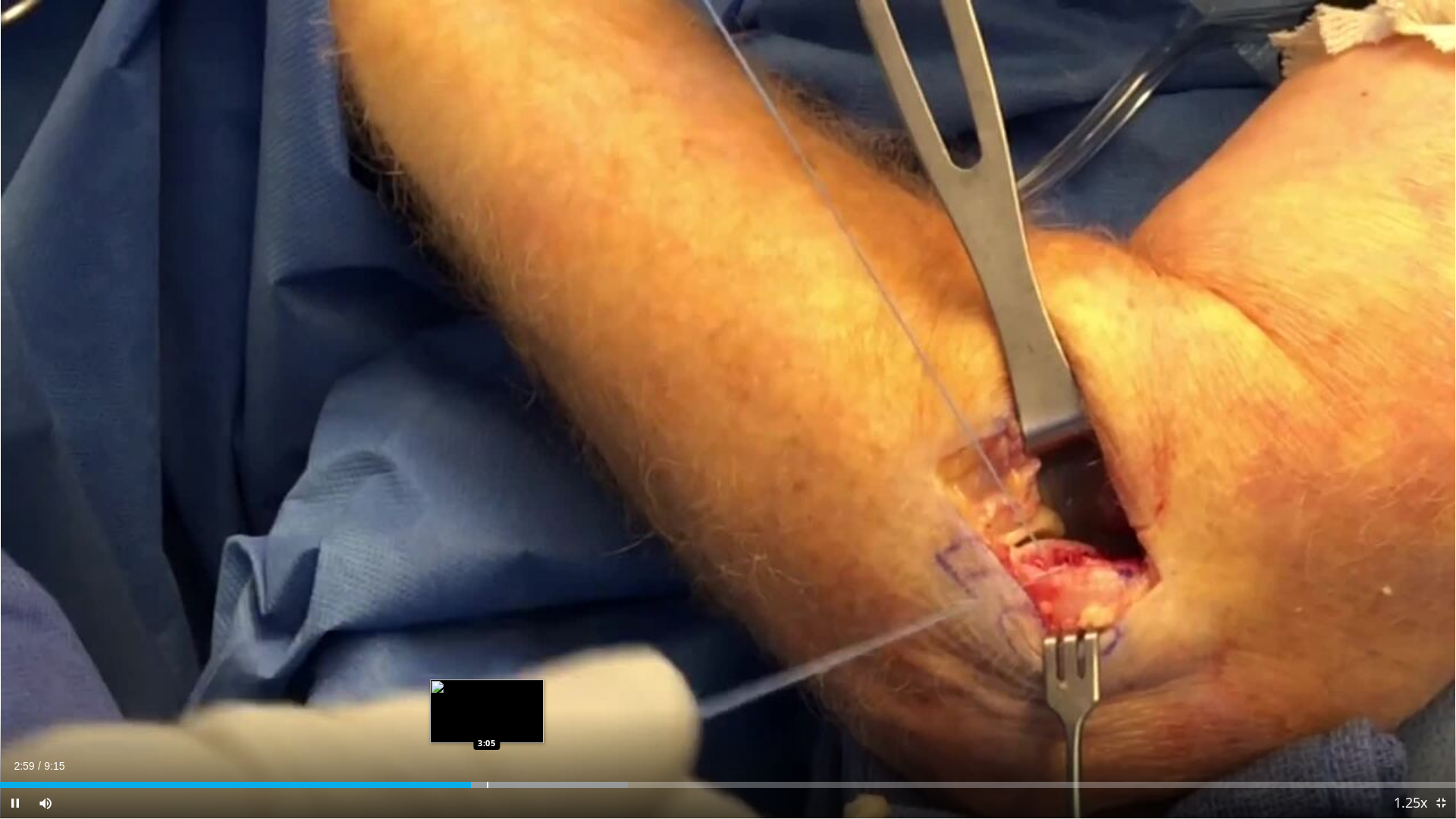
click at [487, 722] on div "Progress Bar" at bounding box center [488, 785] width 2 height 6
click at [510, 722] on div "Progress Bar" at bounding box center [511, 785] width 2 height 6
drag, startPoint x: 533, startPoint y: 783, endPoint x: 544, endPoint y: 783, distance: 11.0
click at [534, 722] on div "Progress Bar" at bounding box center [534, 785] width 2 height 6
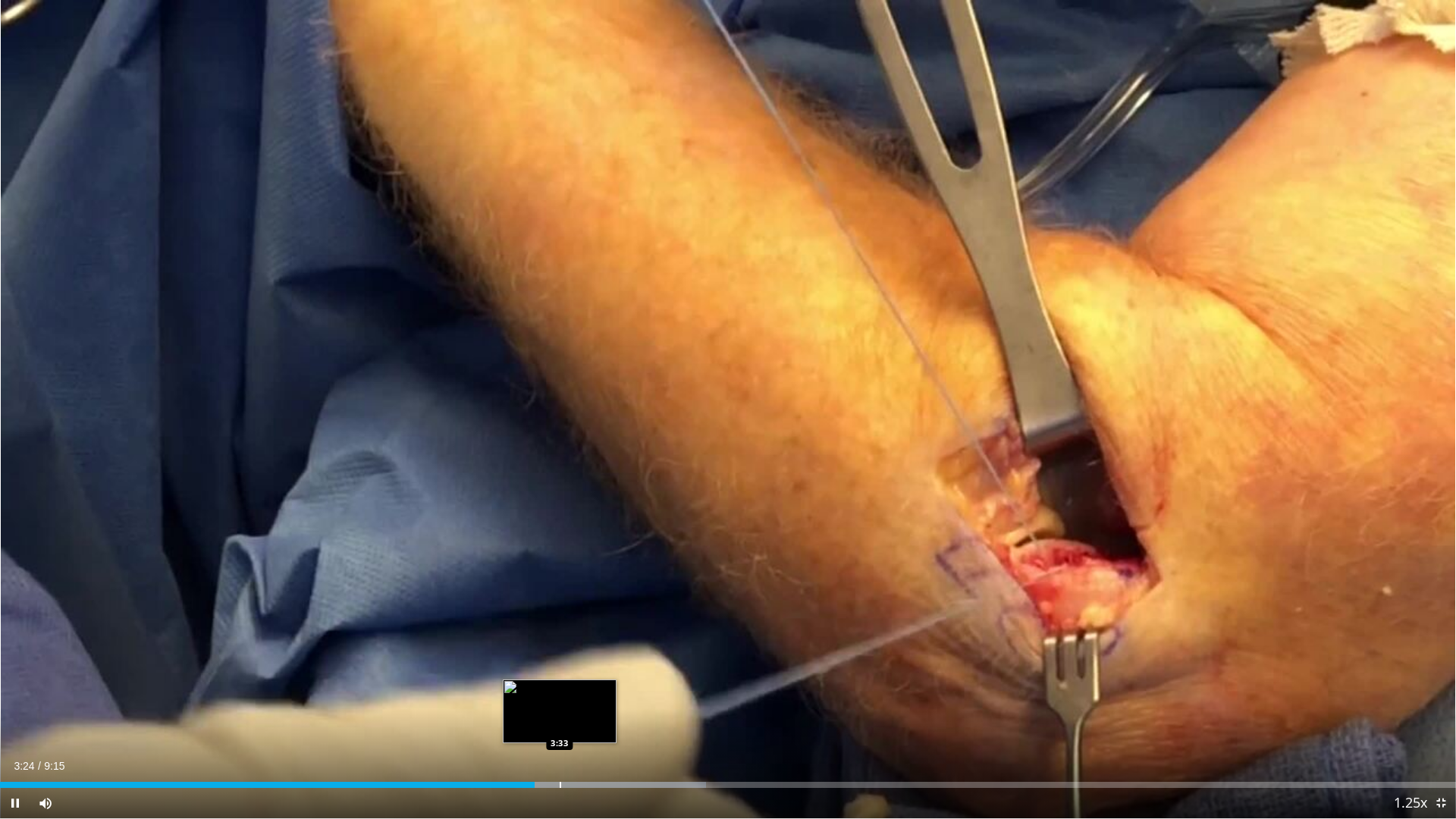
click at [561, 722] on div "Progress Bar" at bounding box center [561, 785] width 2 height 6
click at [606, 722] on div "Progress Bar" at bounding box center [606, 785] width 2 height 6
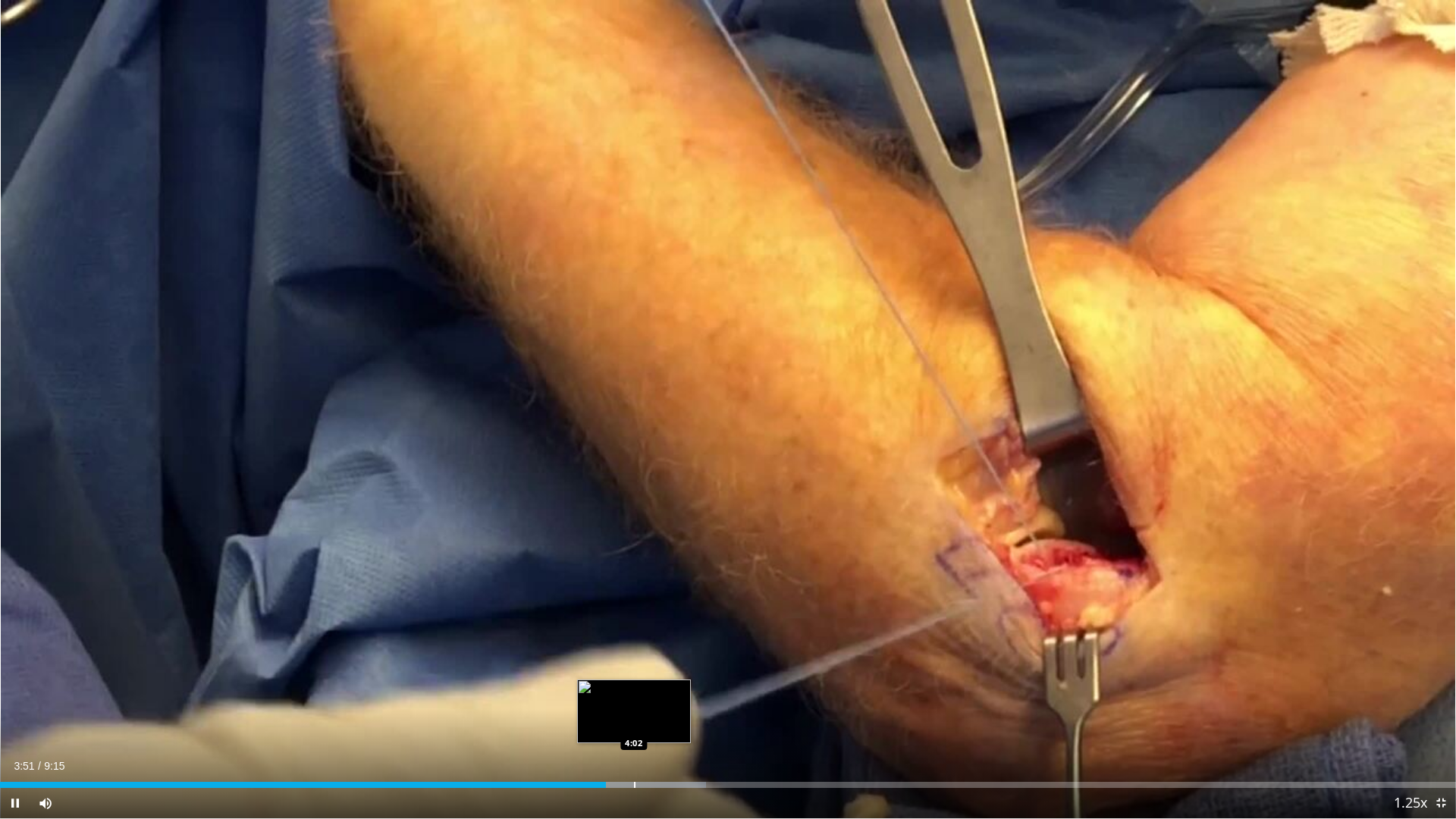
click at [635, 722] on div "Progress Bar" at bounding box center [635, 785] width 2 height 6
click at [665, 722] on div "Progress Bar" at bounding box center [665, 785] width 2 height 6
click at [700, 722] on div "Progress Bar" at bounding box center [700, 785] width 2 height 6
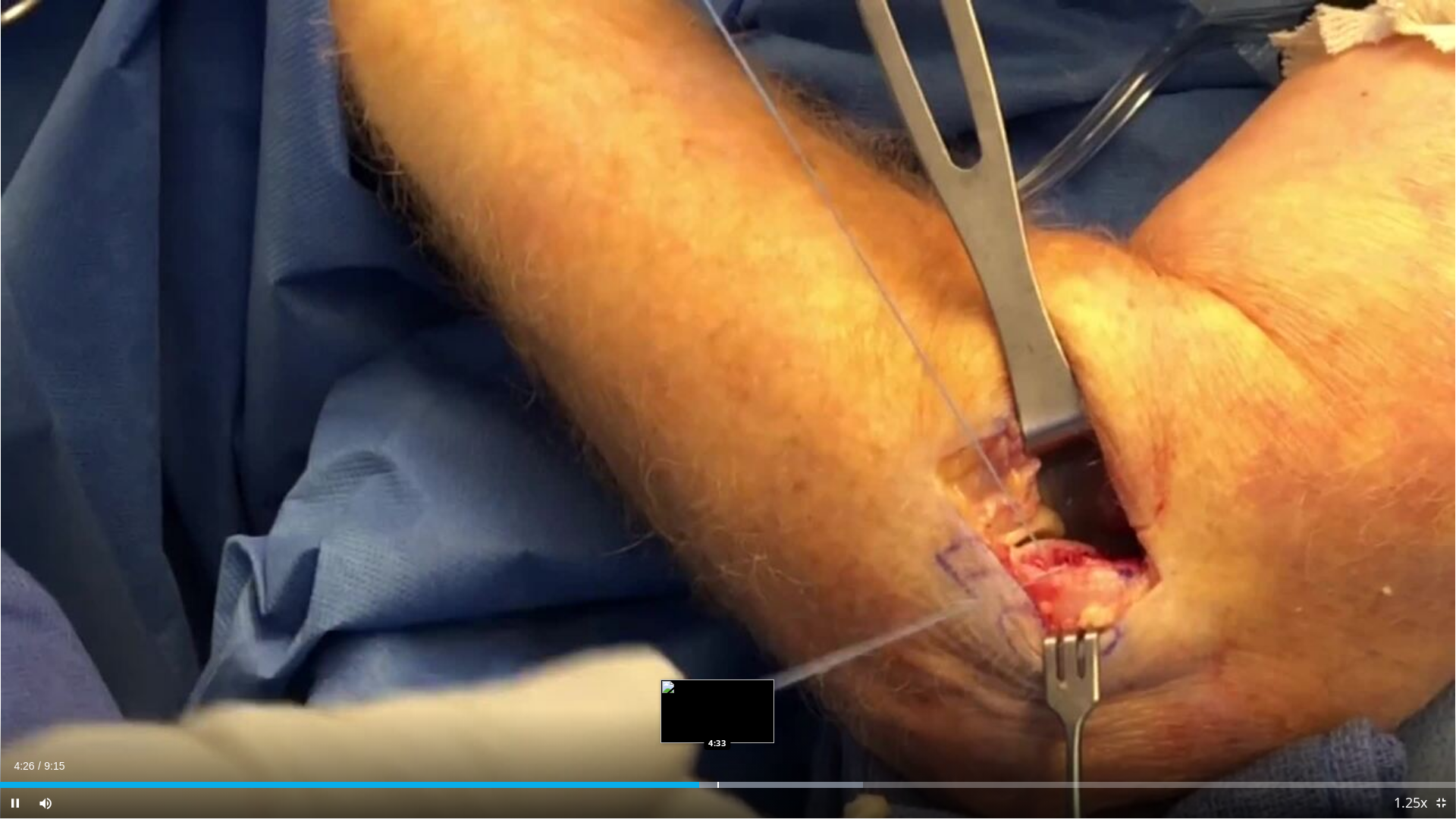
click at [722, 722] on div "Progress Bar" at bounding box center [742, 785] width 242 height 6
click at [743, 722] on div "Progress Bar" at bounding box center [742, 785] width 2 height 6
drag, startPoint x: 792, startPoint y: 784, endPoint x: 957, endPoint y: 784, distance: 165.0
click at [794, 722] on div "Progress Bar" at bounding box center [769, 785] width 188 height 6
click at [1437, 722] on span "Video Player" at bounding box center [1440, 802] width 30 height 30
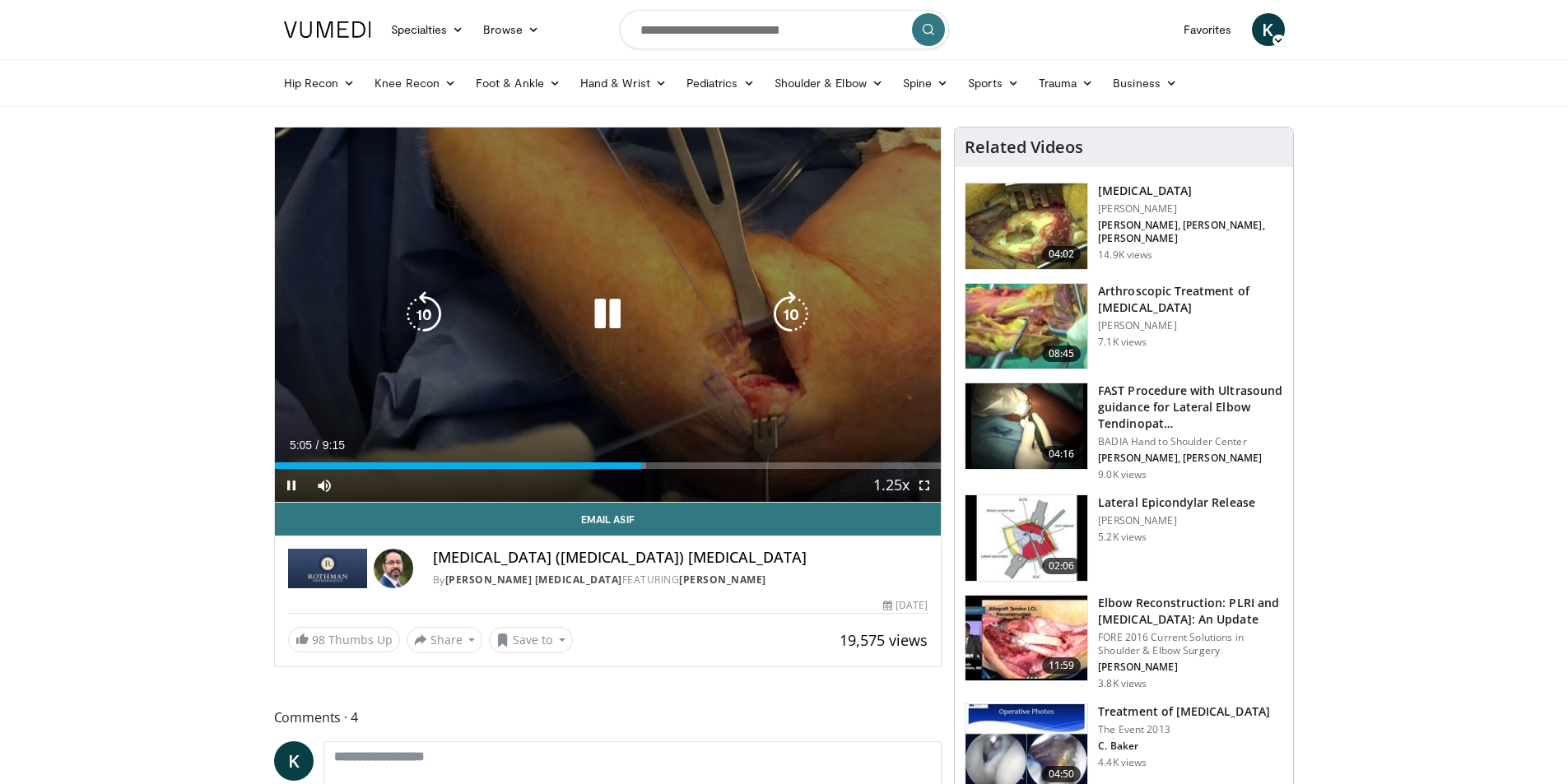
click at [610, 329] on icon "Video Player" at bounding box center [607, 314] width 46 height 46
